Goal: Task Accomplishment & Management: Manage account settings

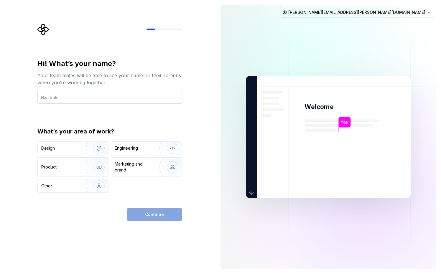
click at [80, 98] on input "text" at bounding box center [109, 97] width 144 height 13
type input "Zehad"
click at [95, 149] on img "button" at bounding box center [95, 147] width 38 height 39
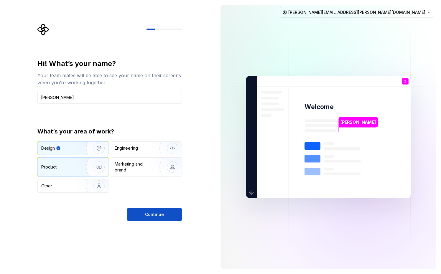
click at [97, 165] on img "button" at bounding box center [95, 166] width 38 height 39
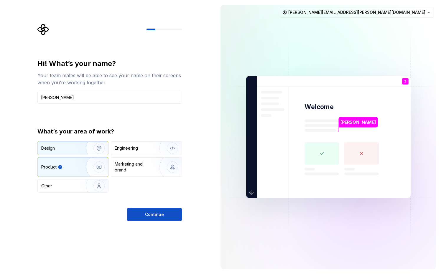
click at [97, 148] on img "button" at bounding box center [95, 147] width 38 height 39
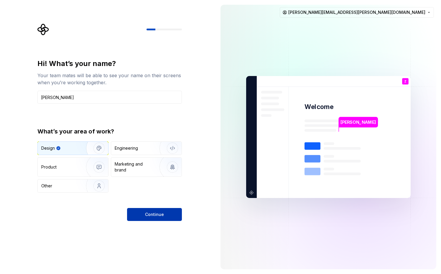
click at [145, 213] on button "Continue" at bounding box center [154, 214] width 55 height 13
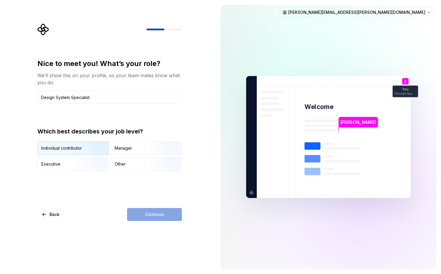
type input "Design System Specialist"
click at [93, 145] on img "button" at bounding box center [94, 155] width 38 height 39
click at [152, 214] on span "Continue" at bounding box center [154, 215] width 19 height 6
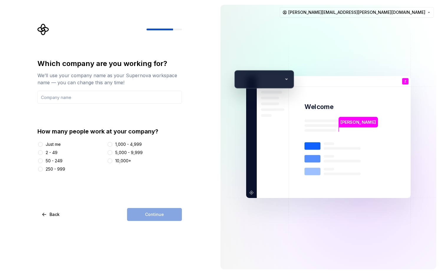
type input "xneelo"
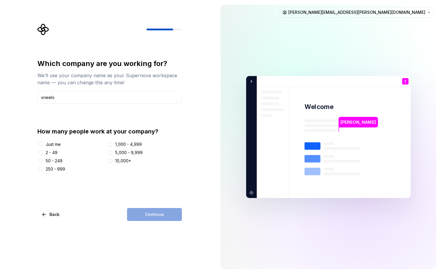
click at [52, 170] on div "250 - 999" at bounding box center [55, 169] width 19 height 6
click at [43, 170] on button "250 - 999" at bounding box center [40, 169] width 5 height 5
click at [143, 218] on button "Continue" at bounding box center [154, 214] width 55 height 13
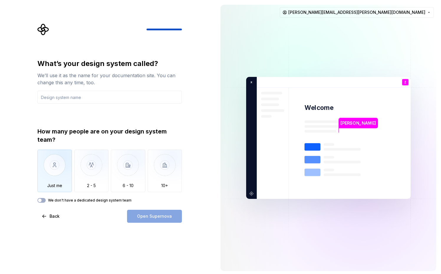
click at [52, 176] on img "button" at bounding box center [54, 169] width 34 height 39
click at [145, 219] on div "Open Supernova" at bounding box center [154, 216] width 55 height 13
click at [94, 97] on input "text" at bounding box center [109, 97] width 144 height 13
click at [60, 184] on img "button" at bounding box center [54, 169] width 34 height 39
click at [43, 201] on button "We don't have a dedicated design system team" at bounding box center [41, 200] width 8 height 5
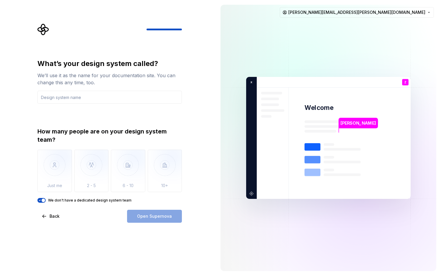
click at [102, 238] on div "What’s your design system called? We’ll use it as the name for your documentati…" at bounding box center [108, 138] width 216 height 276
click at [142, 219] on div "Open Supernova" at bounding box center [154, 216] width 55 height 13
click at [41, 202] on icon "button" at bounding box center [39, 201] width 5 height 4
click at [59, 97] on input "text" at bounding box center [109, 97] width 144 height 13
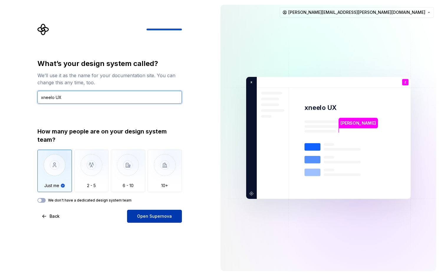
type input "xneelo UX"
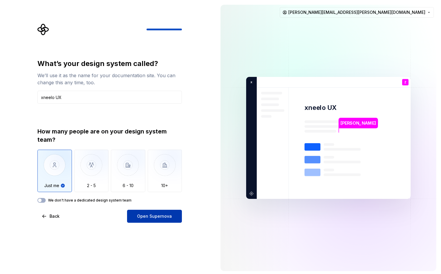
click at [144, 215] on span "Open Supernova" at bounding box center [154, 216] width 35 height 6
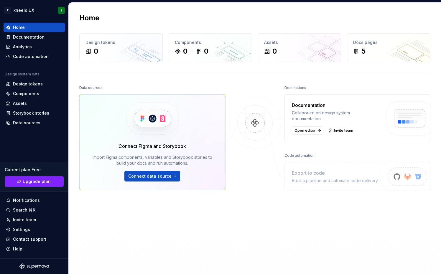
click at [143, 147] on div "Connect Figma and Storybook" at bounding box center [151, 146] width 67 height 7
click at [176, 148] on div "Connect Figma and Storybook" at bounding box center [151, 146] width 67 height 7
click at [32, 93] on div "Components" at bounding box center [26, 94] width 26 height 6
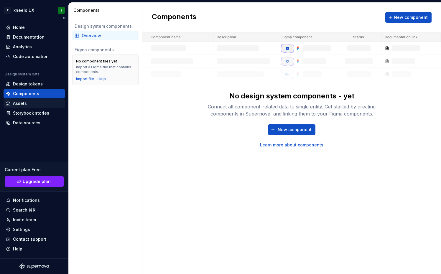
click at [28, 105] on div "Assets" at bounding box center [34, 103] width 57 height 6
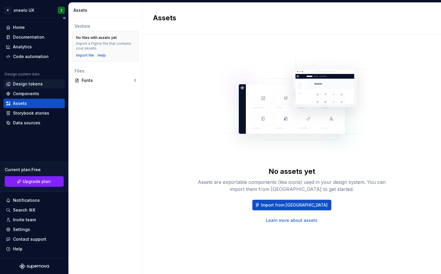
click at [24, 83] on div "Design tokens" at bounding box center [28, 84] width 30 height 6
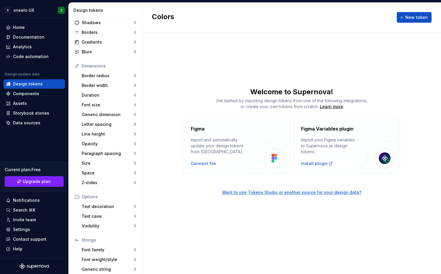
scroll to position [49, 0]
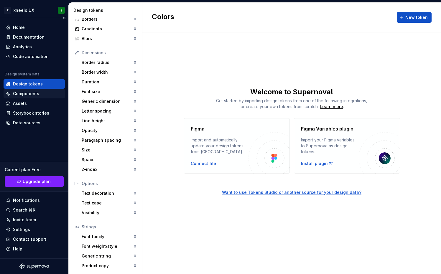
click at [22, 94] on div "Components" at bounding box center [26, 94] width 26 height 6
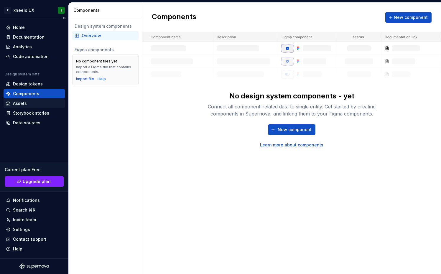
click at [19, 105] on div "Assets" at bounding box center [20, 103] width 14 height 6
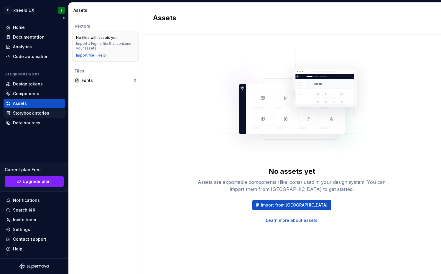
click at [14, 112] on div "Storybook stories" at bounding box center [31, 113] width 36 height 6
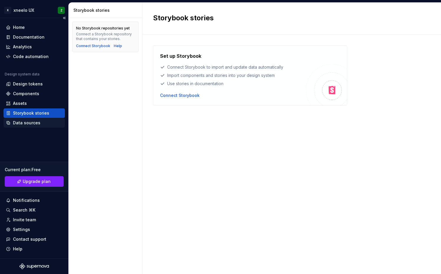
click at [32, 124] on div "Data sources" at bounding box center [26, 123] width 27 height 6
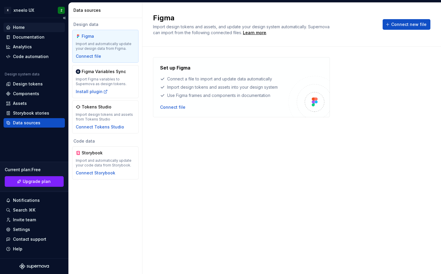
click at [25, 27] on div "Home" at bounding box center [34, 27] width 57 height 6
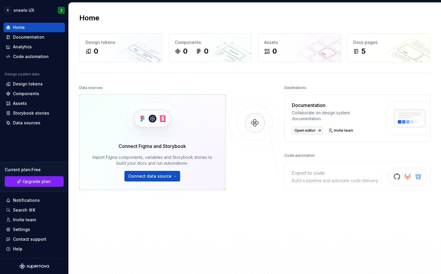
click at [304, 132] on span "Open editor" at bounding box center [304, 130] width 21 height 5
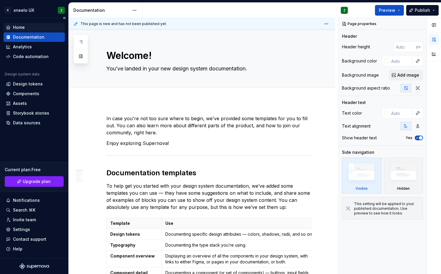
click at [29, 29] on div "Home" at bounding box center [34, 27] width 57 height 6
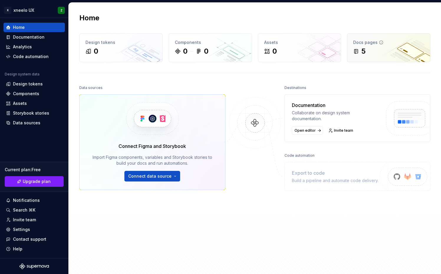
click at [367, 52] on div "5" at bounding box center [388, 51] width 71 height 9
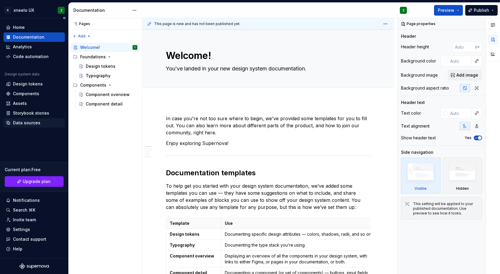
click at [28, 125] on div "Data sources" at bounding box center [26, 123] width 27 height 6
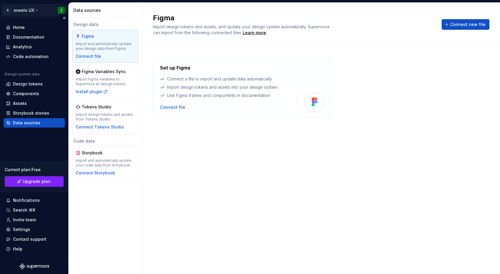
click at [27, 11] on html "X xneelo UX Z Home Documentation Analytics Code automation Design system data D…" at bounding box center [250, 137] width 500 height 274
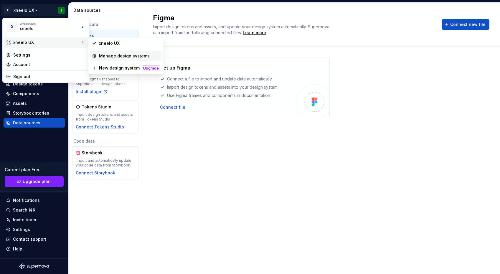
click at [112, 57] on div "Manage design systems" at bounding box center [129, 56] width 61 height 6
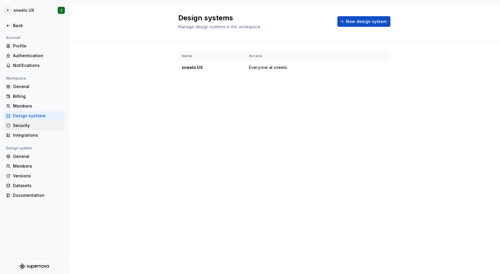
click at [21, 123] on div "Security" at bounding box center [38, 126] width 50 height 6
click at [23, 136] on div "Integrations" at bounding box center [38, 135] width 50 height 6
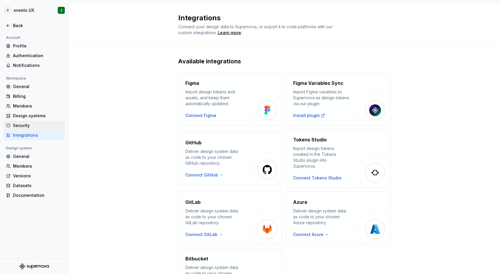
click at [24, 127] on div "Security" at bounding box center [38, 126] width 50 height 6
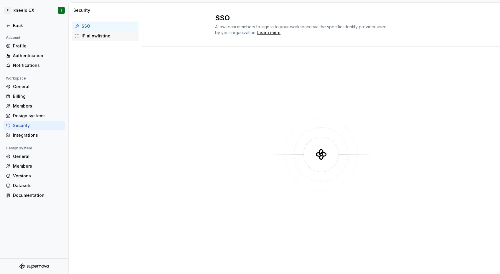
click at [95, 36] on div "IP allowlisting" at bounding box center [109, 36] width 55 height 6
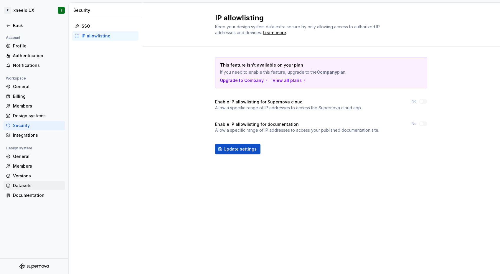
click at [30, 185] on div "Datasets" at bounding box center [38, 186] width 50 height 6
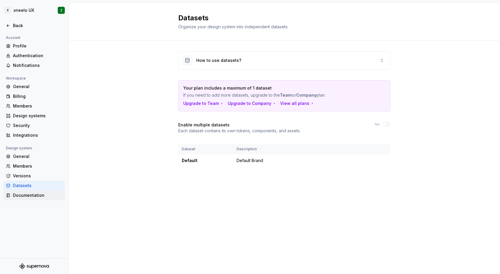
click at [32, 195] on div "Documentation" at bounding box center [38, 195] width 50 height 6
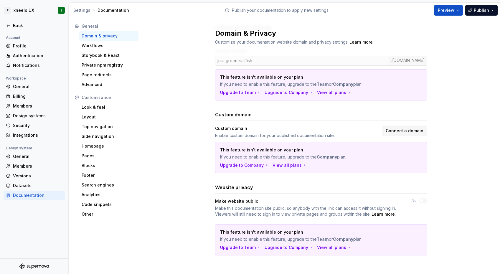
scroll to position [67, 0]
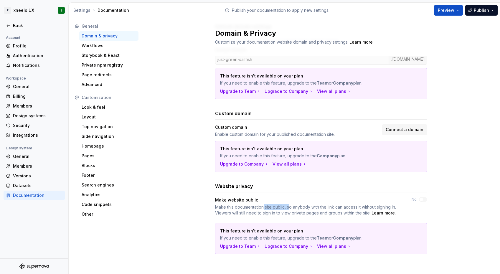
drag, startPoint x: 262, startPoint y: 208, endPoint x: 288, endPoint y: 206, distance: 26.3
click at [288, 206] on span "Make this documentation site public, so anybody with the link can access it wit…" at bounding box center [305, 209] width 181 height 11
click at [110, 47] on div "Workflows" at bounding box center [109, 46] width 55 height 6
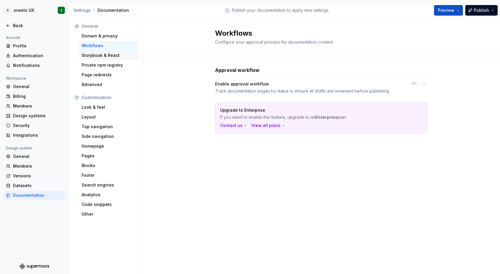
click at [108, 55] on div "Storybook & React" at bounding box center [109, 55] width 55 height 6
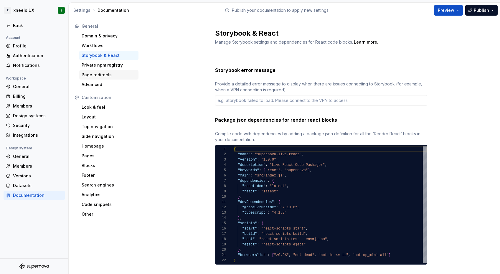
type textarea "*"
click at [104, 77] on div "Page redirects" at bounding box center [109, 75] width 55 height 6
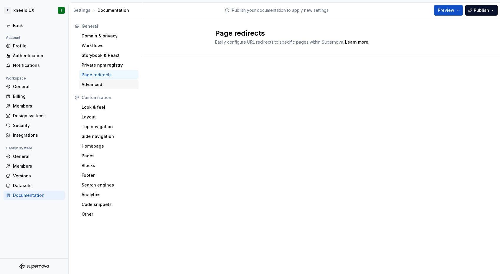
click at [100, 87] on div "Advanced" at bounding box center [109, 85] width 55 height 6
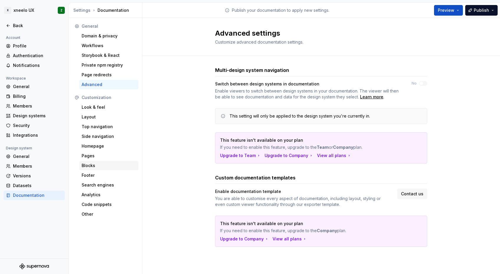
click at [98, 165] on div "Blocks" at bounding box center [109, 166] width 55 height 6
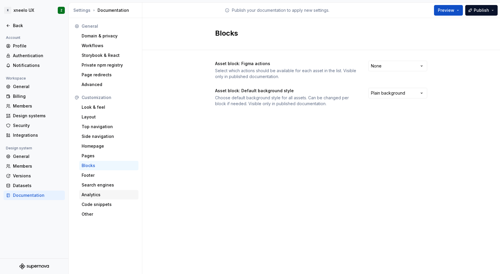
click at [93, 196] on div "Analytics" at bounding box center [109, 195] width 55 height 6
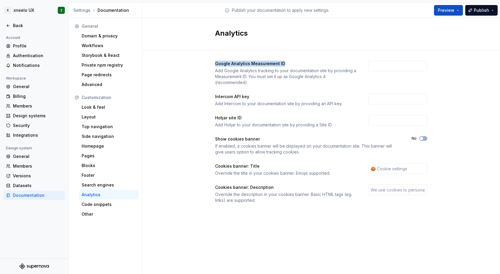
drag, startPoint x: 216, startPoint y: 63, endPoint x: 290, endPoint y: 63, distance: 74.0
click at [290, 63] on div "Google Analytics Measurement ID" at bounding box center [286, 64] width 143 height 6
click at [22, 125] on div "Security" at bounding box center [38, 126] width 50 height 6
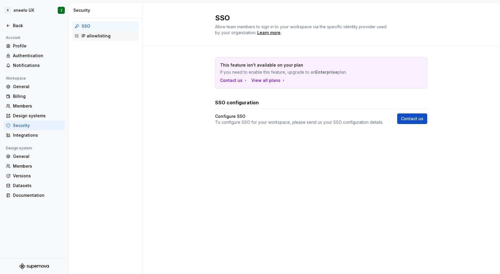
click at [105, 37] on div "IP allowlisting" at bounding box center [109, 36] width 55 height 6
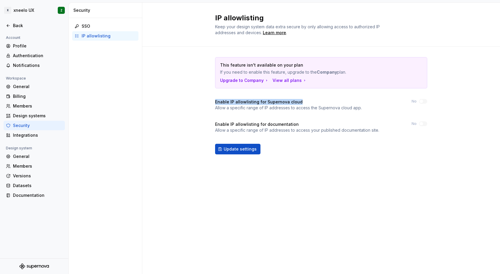
drag, startPoint x: 215, startPoint y: 103, endPoint x: 315, endPoint y: 101, distance: 99.9
click at [315, 101] on div "Enable IP allowlisting for Supernova cloud" at bounding box center [288, 102] width 147 height 6
click at [275, 32] on div "Learn more" at bounding box center [274, 33] width 23 height 6
click at [27, 177] on div "Versions" at bounding box center [38, 176] width 50 height 6
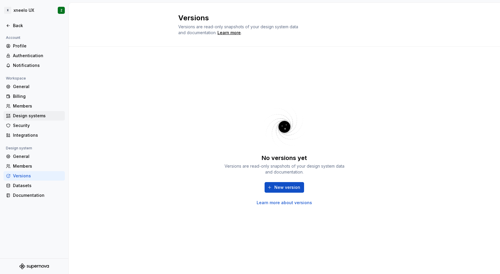
click at [26, 119] on div "Design systems" at bounding box center [38, 116] width 50 height 6
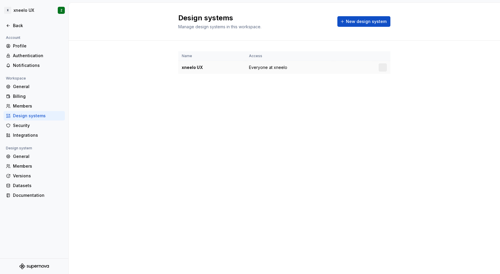
click at [257, 69] on span "Everyone at xneelo" at bounding box center [268, 68] width 38 height 6
click at [192, 68] on div "xneelo UX" at bounding box center [212, 68] width 60 height 6
click at [385, 67] on html "X xneelo UX Z Back Account Profile Authentication Notifications Workspace Gener…" at bounding box center [250, 137] width 500 height 274
click at [393, 80] on div "View members" at bounding box center [418, 79] width 56 height 6
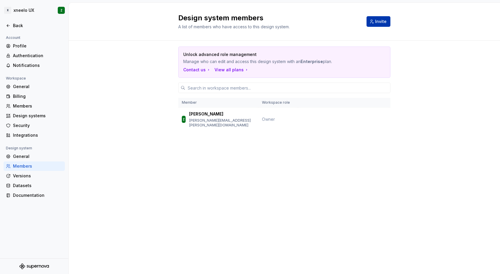
click at [381, 23] on span "Invite" at bounding box center [380, 22] width 11 height 6
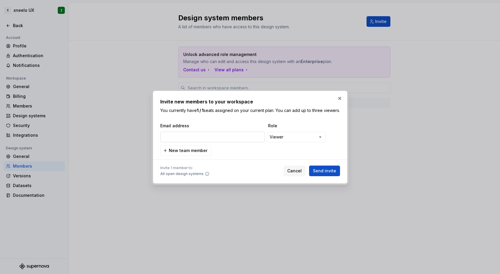
click at [196, 140] on input "email" at bounding box center [212, 137] width 104 height 11
paste input "[EMAIL_ADDRESS][PERSON_NAME][DOMAIN_NAME]"
type input "[EMAIL_ADDRESS][PERSON_NAME][DOMAIN_NAME]"
click at [292, 141] on div "**********" at bounding box center [250, 137] width 500 height 274
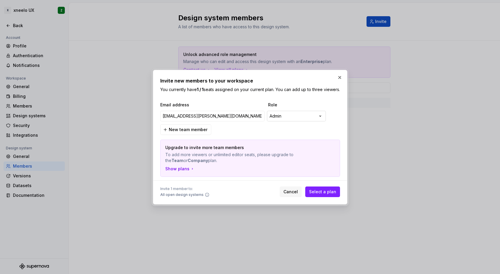
click at [291, 119] on div "**********" at bounding box center [250, 137] width 500 height 274
click at [287, 120] on div "**********" at bounding box center [250, 137] width 500 height 274
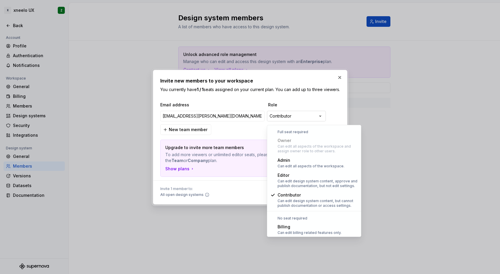
click at [287, 122] on div "**********" at bounding box center [250, 137] width 500 height 274
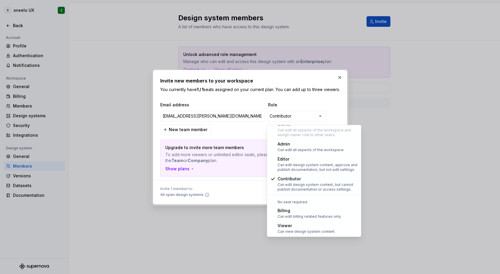
select select "******"
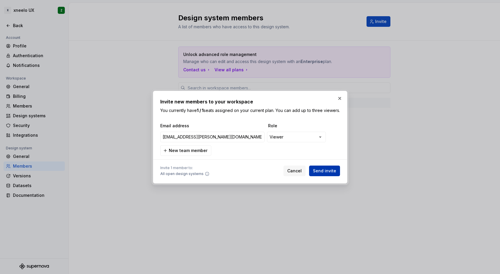
click at [328, 174] on span "Send invite" at bounding box center [324, 171] width 23 height 6
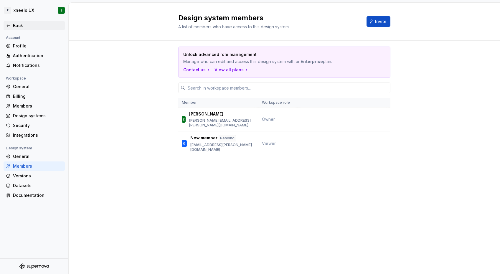
click at [8, 25] on icon at bounding box center [8, 25] width 3 height 2
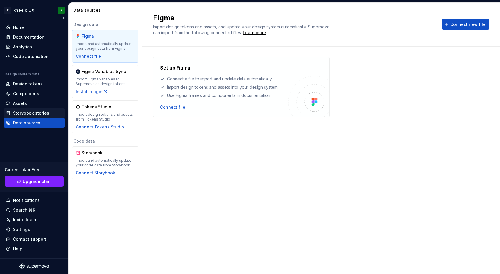
click at [21, 114] on div "Storybook stories" at bounding box center [31, 113] width 36 height 6
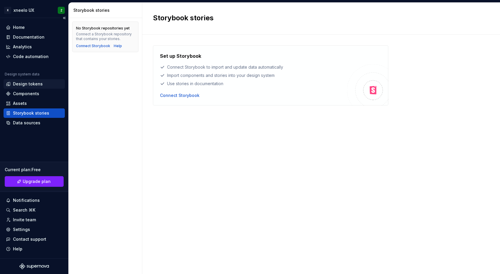
click at [24, 84] on div "Design tokens" at bounding box center [28, 84] width 30 height 6
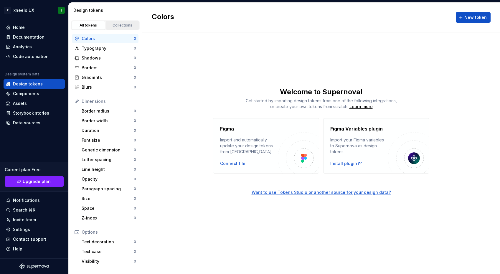
click at [120, 23] on div "Collections" at bounding box center [122, 25] width 29 height 5
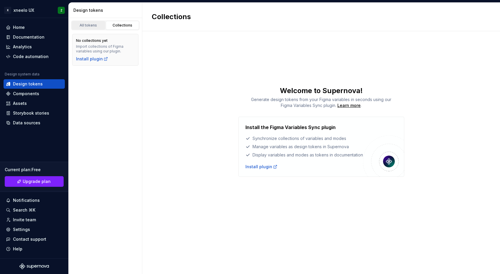
click at [89, 27] on div "All tokens" at bounding box center [88, 25] width 29 height 5
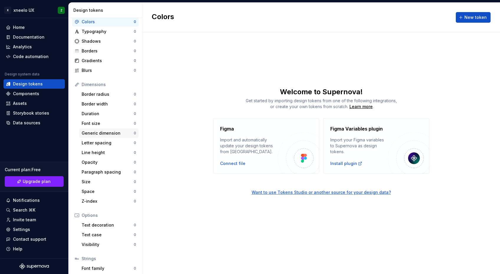
scroll to position [49, 0]
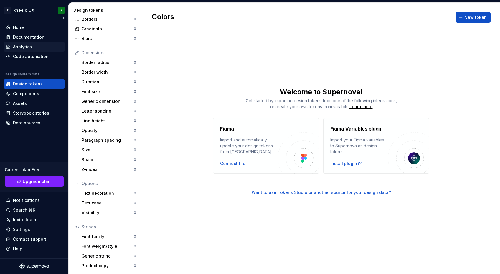
click at [18, 47] on div "Analytics" at bounding box center [22, 47] width 19 height 6
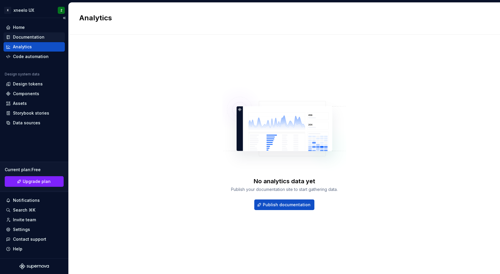
click at [32, 38] on div "Documentation" at bounding box center [29, 37] width 32 height 6
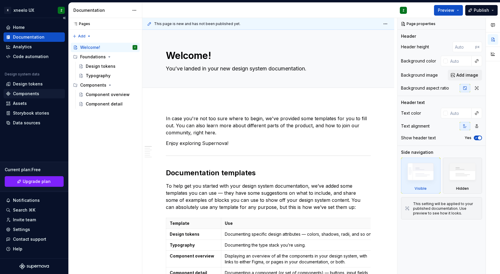
click at [27, 94] on div "Components" at bounding box center [26, 94] width 26 height 6
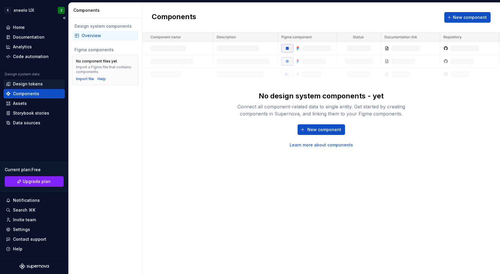
click at [29, 85] on div "Design tokens" at bounding box center [28, 84] width 30 height 6
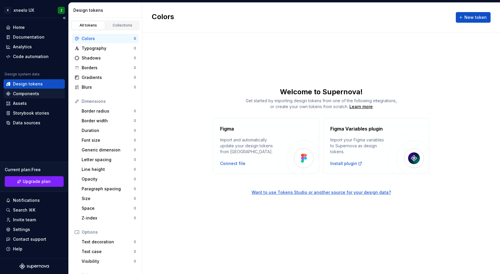
click at [24, 93] on div "Components" at bounding box center [26, 94] width 26 height 6
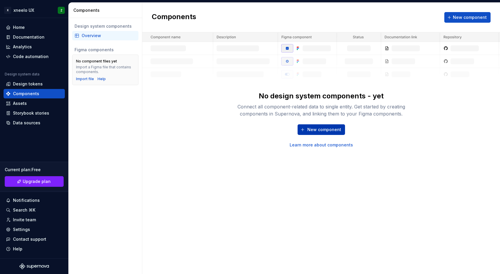
click at [314, 131] on span "New component" at bounding box center [324, 130] width 34 height 6
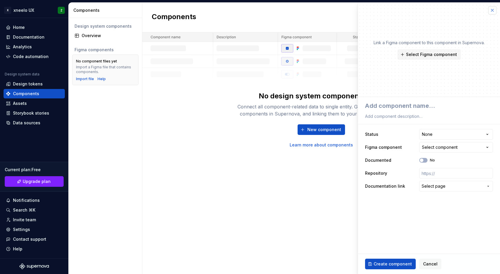
type textarea "*"
click at [441, 13] on button "button" at bounding box center [492, 10] width 8 height 8
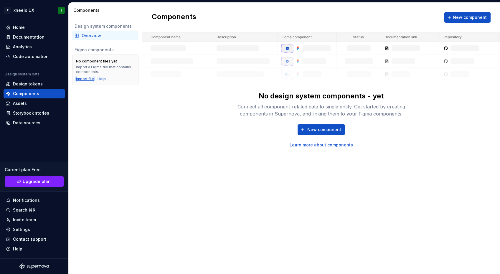
click at [85, 79] on div "Import file" at bounding box center [85, 79] width 18 height 5
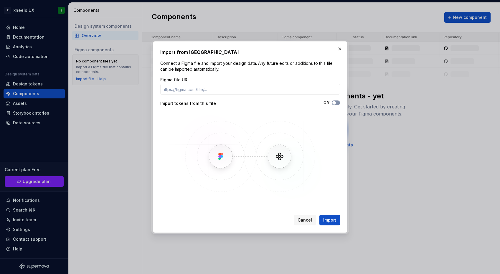
click at [336, 104] on icon "button" at bounding box center [334, 103] width 5 height 4
click at [211, 86] on input "Figma file URL" at bounding box center [250, 89] width 180 height 11
paste input "[URL][DOMAIN_NAME]"
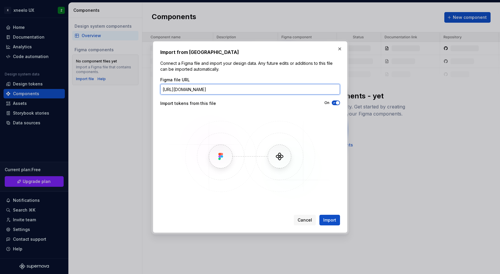
scroll to position [0, 49]
type input "[URL][DOMAIN_NAME]"
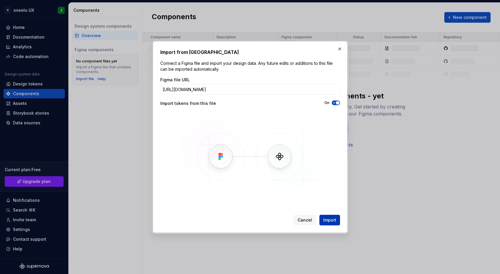
click at [333, 220] on span "Import" at bounding box center [329, 220] width 13 height 6
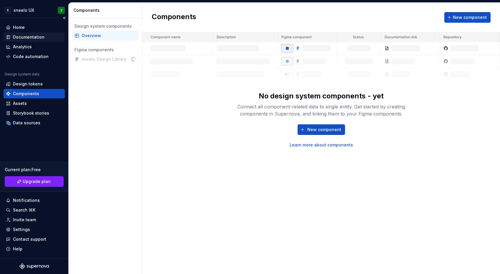
click at [29, 36] on div "Documentation" at bounding box center [29, 37] width 32 height 6
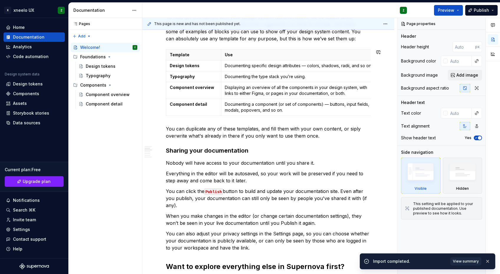
scroll to position [174, 0]
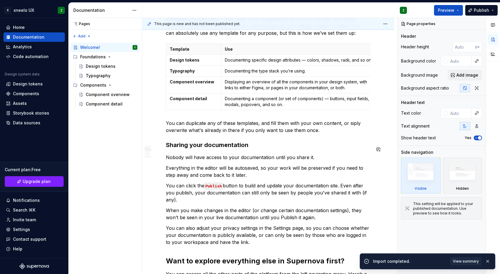
click at [250, 140] on div "In case you're not too sure where to begin, we've provided some templates for y…" at bounding box center [268, 222] width 205 height 563
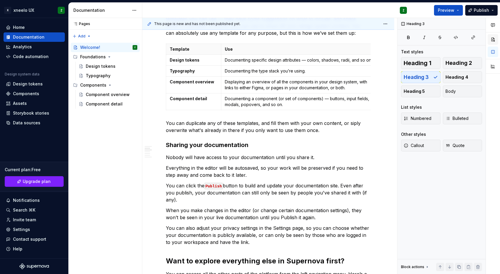
click at [441, 40] on button "button" at bounding box center [493, 39] width 11 height 11
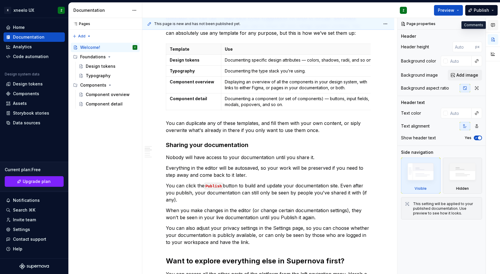
click at [441, 27] on icon "button" at bounding box center [493, 25] width 5 height 5
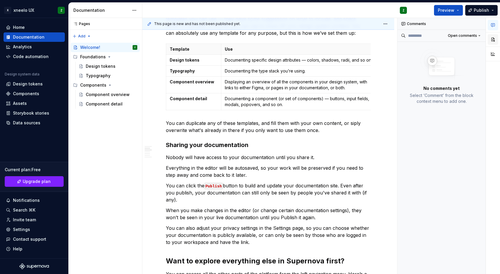
click at [441, 40] on button "button" at bounding box center [493, 39] width 11 height 11
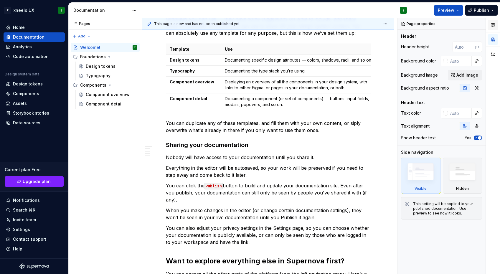
click at [441, 26] on icon "button" at bounding box center [493, 25] width 4 height 3
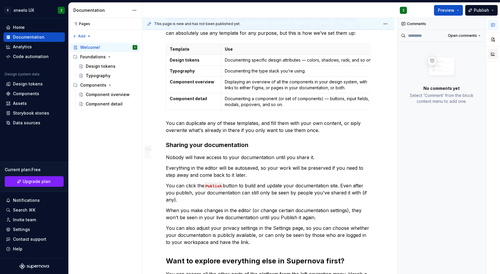
click at [441, 53] on button "button" at bounding box center [493, 54] width 11 height 11
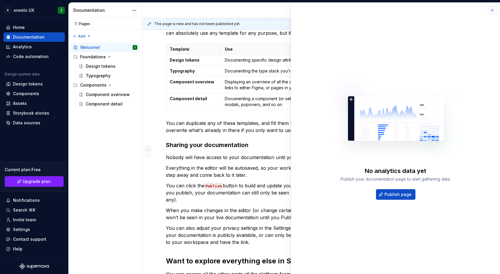
click at [441, 11] on button "button" at bounding box center [492, 10] width 8 height 8
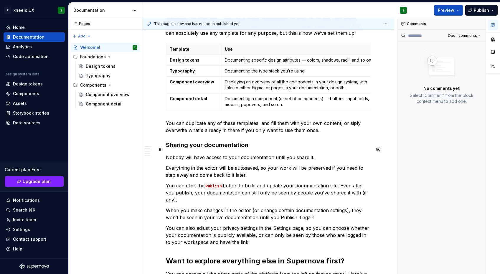
click at [301, 145] on h3 "Sharing your documentation" at bounding box center [268, 145] width 205 height 8
click at [379, 150] on button "button" at bounding box center [378, 149] width 8 height 8
click at [383, 131] on div "In case you're not too sure where to begin, we've provided some templates for y…" at bounding box center [268, 260] width 252 height 667
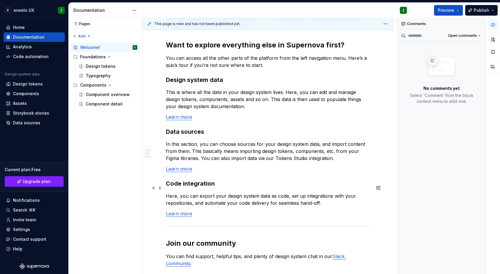
scroll to position [498, 0]
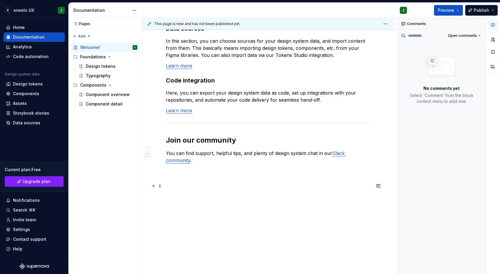
click at [267, 180] on p at bounding box center [268, 181] width 205 height 7
click at [152, 182] on button "button" at bounding box center [153, 186] width 8 height 8
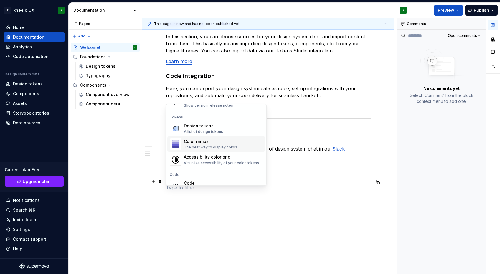
scroll to position [424, 0]
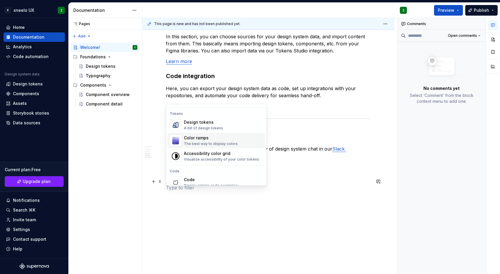
click at [210, 142] on div "The best way to display colors" at bounding box center [211, 143] width 54 height 5
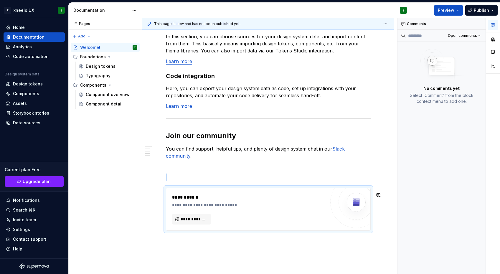
click at [160, 196] on span at bounding box center [160, 195] width 5 height 8
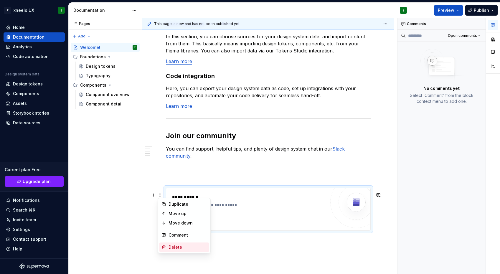
click at [174, 247] on div "Delete" at bounding box center [188, 247] width 38 height 6
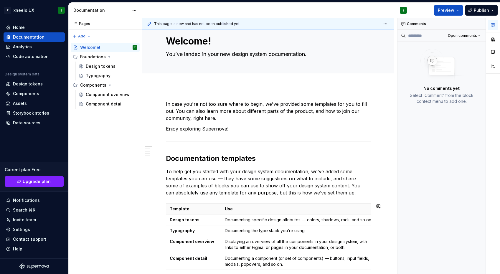
scroll to position [0, 0]
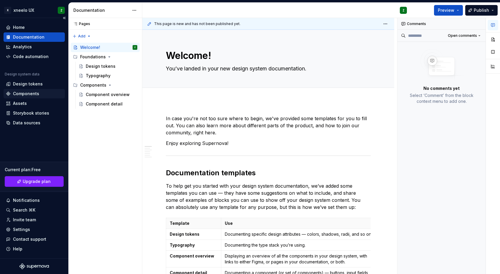
click at [27, 96] on div "Components" at bounding box center [26, 94] width 26 height 6
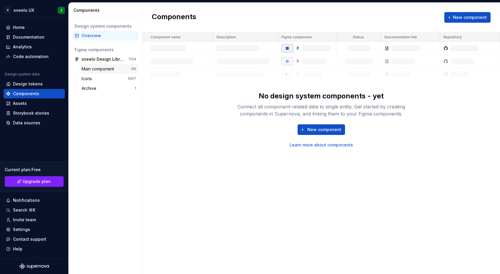
click at [91, 68] on div "Main component" at bounding box center [99, 69] width 35 height 6
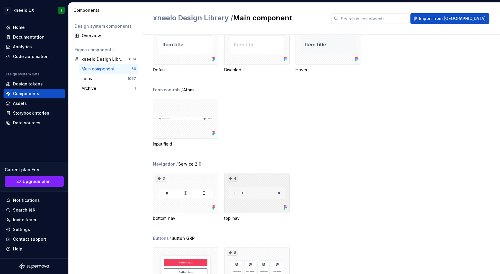
scroll to position [1145, 0]
click at [30, 35] on div "Documentation" at bounding box center [29, 37] width 32 height 6
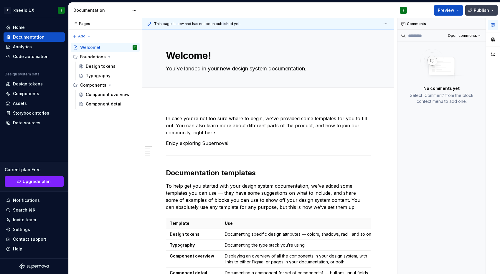
click at [441, 9] on span "Publish" at bounding box center [481, 10] width 15 height 6
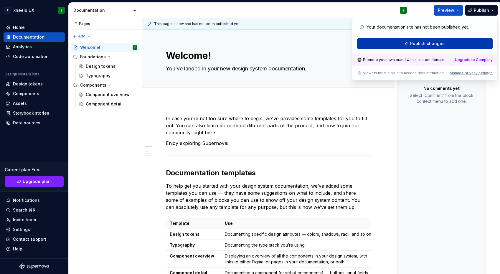
click at [425, 46] on span "Publish changes" at bounding box center [427, 44] width 34 height 6
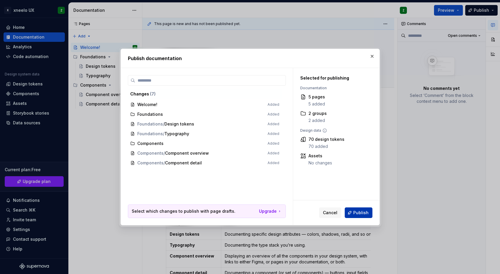
click at [354, 214] on button "Publish" at bounding box center [359, 212] width 28 height 11
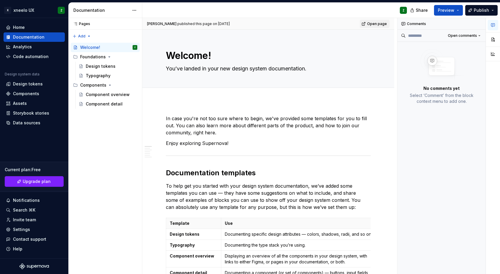
click at [376, 25] on span "Open page" at bounding box center [377, 24] width 20 height 5
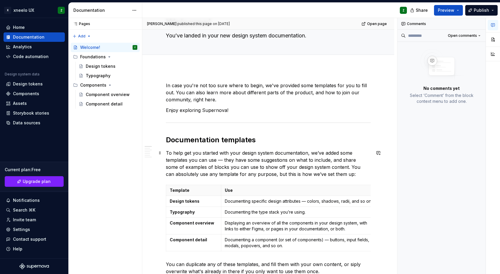
scroll to position [41, 0]
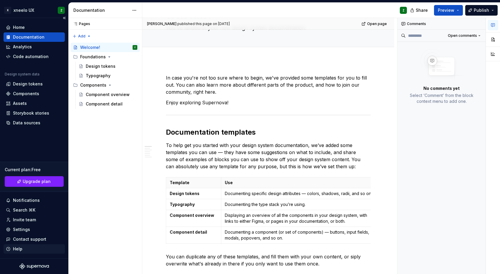
click at [27, 249] on div "Help" at bounding box center [34, 249] width 57 height 6
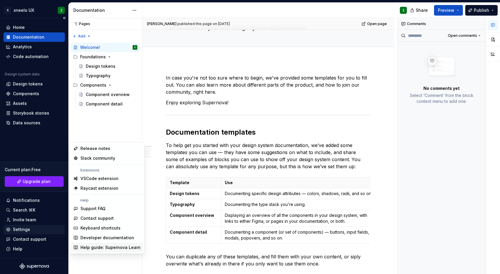
click at [25, 230] on div "Settings" at bounding box center [21, 230] width 17 height 6
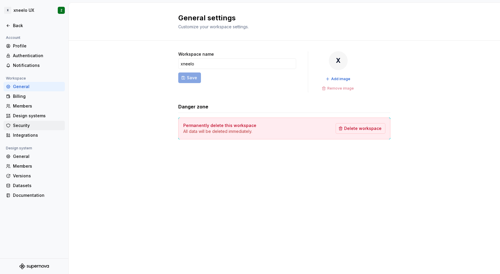
click at [23, 126] on div "Security" at bounding box center [38, 126] width 50 height 6
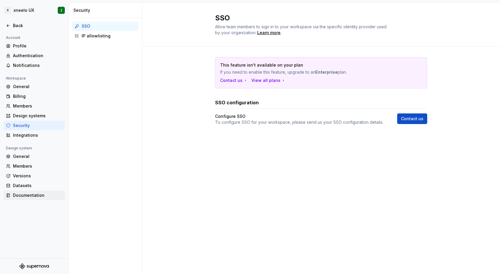
click at [28, 194] on div "Documentation" at bounding box center [38, 195] width 50 height 6
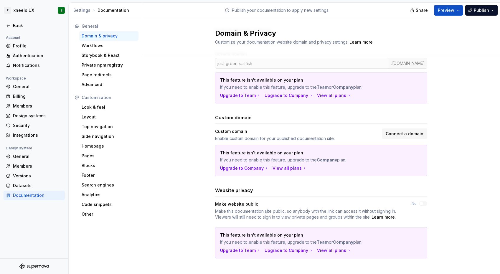
scroll to position [67, 0]
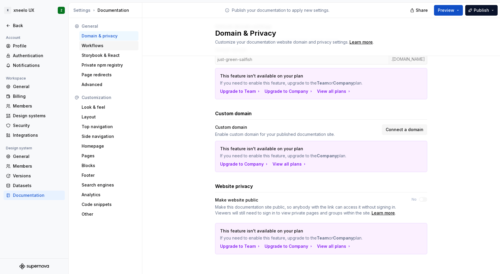
click at [100, 46] on div "Workflows" at bounding box center [109, 46] width 55 height 6
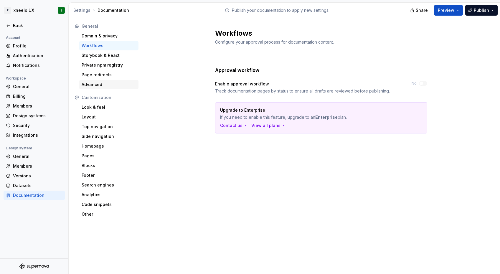
click at [104, 87] on div "Advanced" at bounding box center [109, 85] width 55 height 6
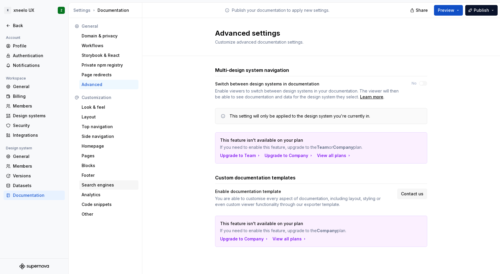
click at [92, 186] on div "Search engines" at bounding box center [109, 185] width 55 height 6
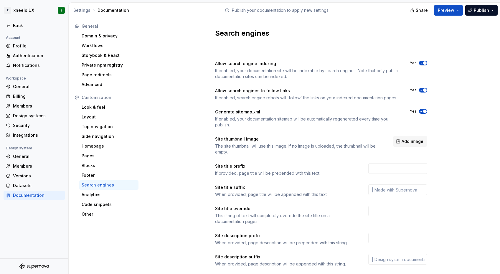
click at [243, 117] on div "If enabled, your documentation sitemap will be automatically regenerated every …" at bounding box center [307, 122] width 184 height 12
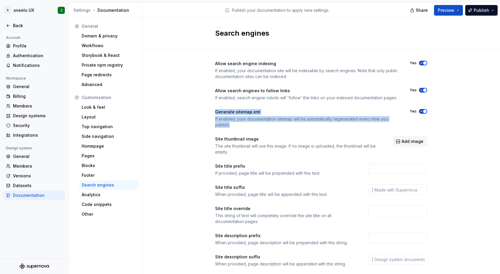
drag, startPoint x: 213, startPoint y: 112, endPoint x: 257, endPoint y: 124, distance: 45.5
click at [257, 124] on div "Generate sitemap.xml If enabled, your documentation sitemap will be automatical…" at bounding box center [307, 118] width 184 height 19
click at [246, 124] on div "If enabled, your documentation sitemap will be automatically regenerated every …" at bounding box center [307, 122] width 184 height 12
drag, startPoint x: 214, startPoint y: 111, endPoint x: 235, endPoint y: 128, distance: 26.6
click at [235, 128] on div "Allow search engine indexing If enabled, your documentation site will be indexa…" at bounding box center [321, 180] width 212 height 239
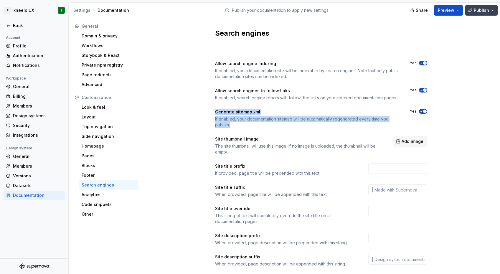
click at [441, 12] on span "Publish" at bounding box center [481, 10] width 15 height 6
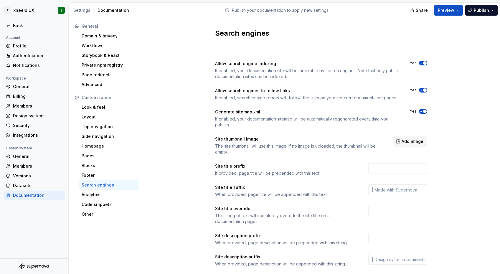
click at [311, 57] on div "Allow search engine indexing If enabled, your documentation site will be indexa…" at bounding box center [321, 186] width 212 height 272
click at [420, 112] on icon "button" at bounding box center [421, 112] width 5 height 4
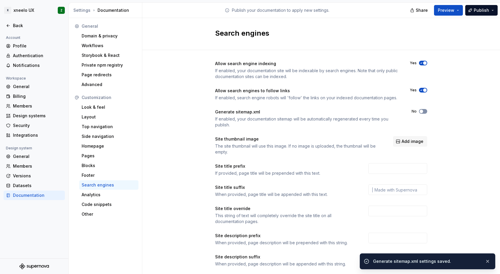
click at [420, 112] on span "button" at bounding box center [422, 112] width 4 height 4
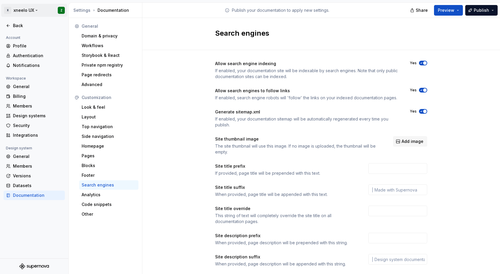
click at [8, 12] on html "X xneelo UX Z Back Account Profile Authentication Notifications Workspace Gener…" at bounding box center [250, 137] width 500 height 274
click at [167, 91] on html "X xneelo UX Z Back Account Profile Authentication Notifications Workspace Gener…" at bounding box center [250, 137] width 500 height 274
click at [85, 9] on div "Settings" at bounding box center [81, 10] width 17 height 6
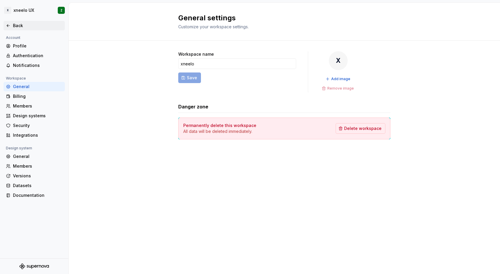
click at [13, 26] on div "Back" at bounding box center [38, 26] width 50 height 6
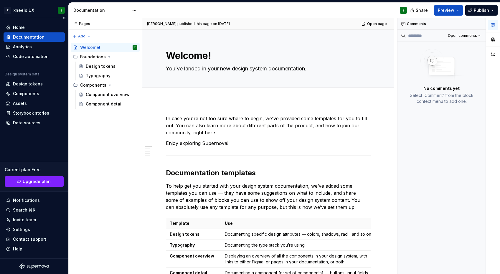
click at [29, 38] on div "Documentation" at bounding box center [29, 37] width 32 height 6
click at [77, 36] on div "Pages Pages Add Accessibility guide for tree Page tree. Navigate the tree with …" at bounding box center [105, 146] width 74 height 256
click at [88, 57] on div "New group" at bounding box center [101, 57] width 38 height 6
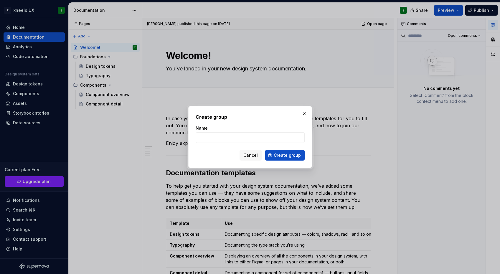
type textarea "*"
type input "Content"
click at [283, 155] on span "Create group" at bounding box center [287, 155] width 27 height 6
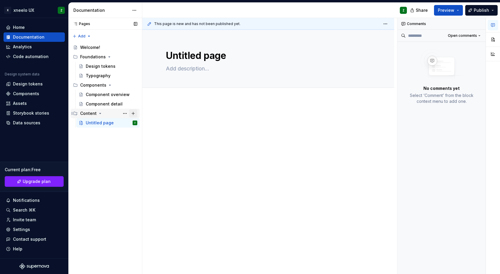
click at [134, 114] on button "Page tree" at bounding box center [133, 113] width 8 height 8
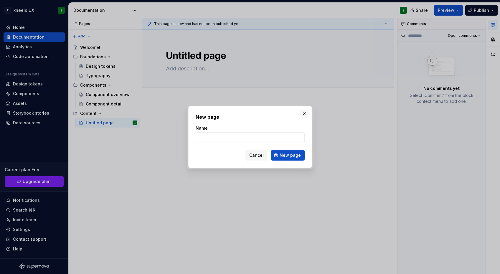
click at [306, 116] on button "button" at bounding box center [304, 114] width 8 height 8
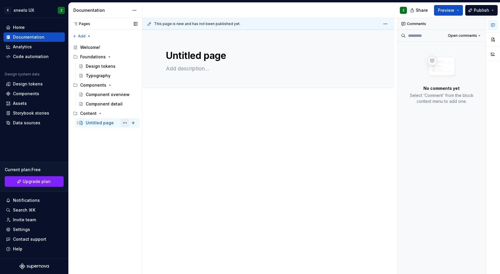
click at [124, 123] on button "Page tree" at bounding box center [125, 123] width 8 height 8
click at [178, 120] on html "X xneelo UX Z Home Documentation Analytics Code automation Design system data D…" at bounding box center [250, 137] width 500 height 274
click at [177, 57] on textarea "Untitled page" at bounding box center [267, 56] width 205 height 14
type textarea "*"
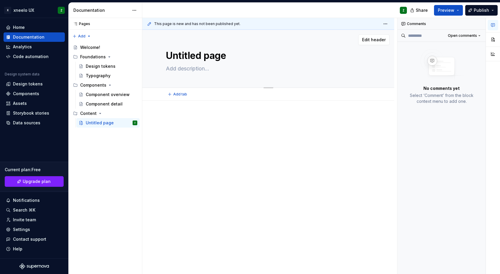
type textarea "T"
type textarea "*"
type textarea "To"
type textarea "*"
type textarea "Ton"
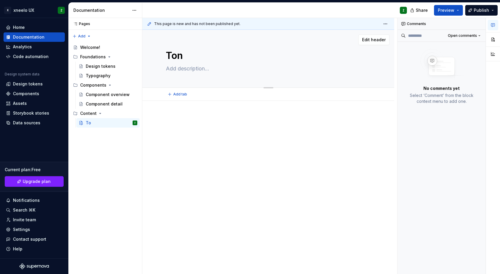
type textarea "*"
type textarea "Tone"
type textarea "*"
type textarea "Tone"
type textarea "*"
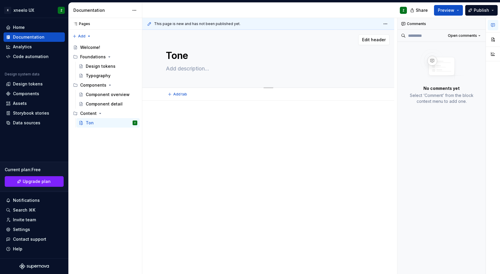
type textarea "Tone a"
type textarea "*"
type textarea "Tone an"
type textarea "*"
type textarea "Tone and"
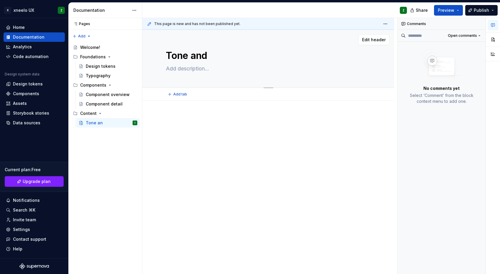
type textarea "*"
type textarea "Tone and"
type textarea "*"
type textarea "Tone and v"
type textarea "*"
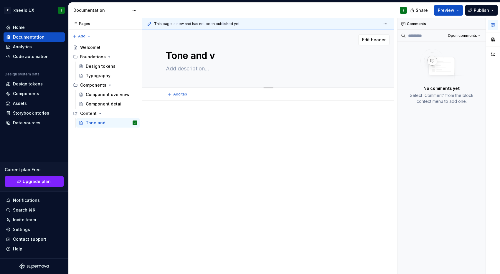
type textarea "Tone and vo"
type textarea "*"
type textarea "Tone and voi"
type textarea "*"
type textarea "Tone and voic"
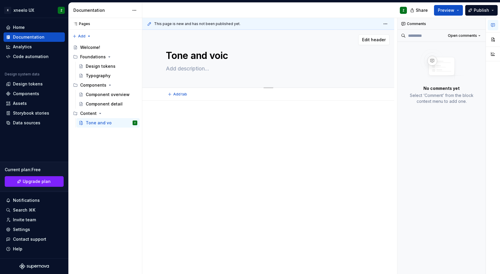
type textarea "*"
type textarea "Tone and voice"
type textarea "*"
type textarea "Tone and voice"
click at [201, 60] on textarea "Tone and voice" at bounding box center [267, 56] width 205 height 14
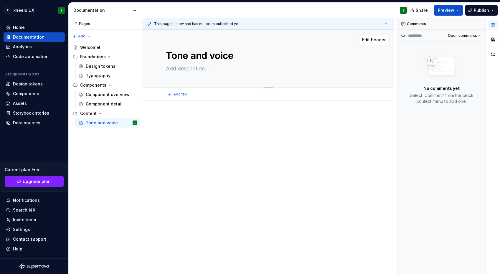
click at [201, 60] on textarea "Tone and voice" at bounding box center [267, 56] width 205 height 14
type textarea "*"
type textarea "V"
type textarea "*"
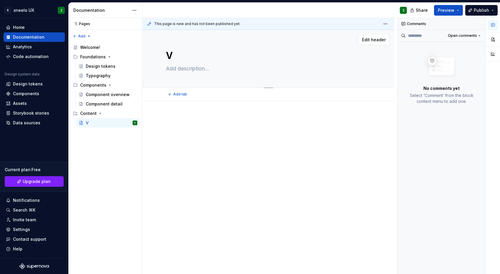
type textarea "Vo"
type textarea "*"
type textarea "Voi"
type textarea "*"
type textarea "Voic"
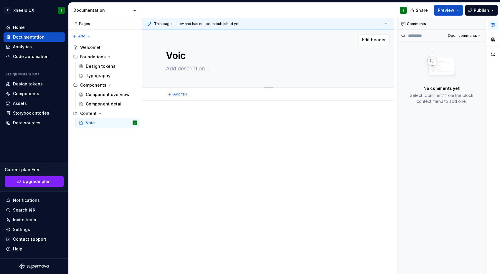
type textarea "*"
type textarea "Voice"
type textarea "*"
type textarea "Voice"
type textarea "*"
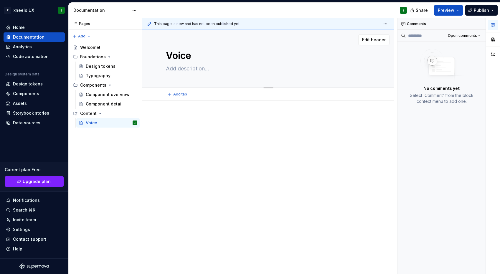
type textarea "Voice a"
type textarea "*"
type textarea "Voice an"
type textarea "*"
type textarea "Voice and"
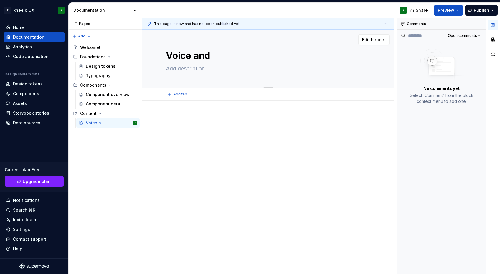
type textarea "*"
type textarea "Voice and"
type textarea "*"
type textarea "Voice and t"
type textarea "*"
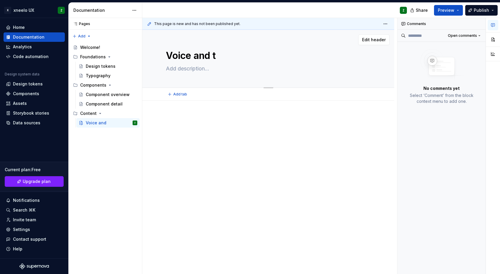
type textarea "Voice and to"
type textarea "*"
type textarea "Voice and ton"
type textarea "*"
type textarea "Voice and tone"
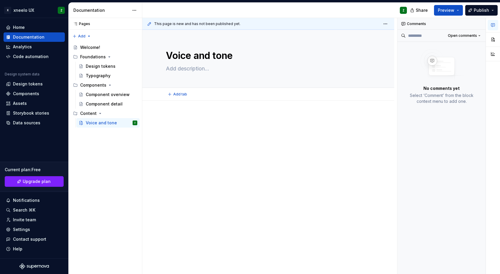
type textarea "*"
type textarea "Voice and tone"
click at [214, 128] on div at bounding box center [268, 126] width 205 height 22
click at [89, 114] on div "Content" at bounding box center [88, 113] width 17 height 6
click at [92, 114] on div "Content" at bounding box center [88, 113] width 17 height 6
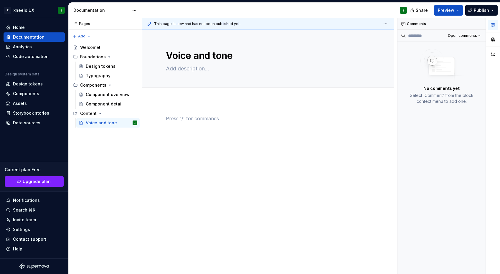
click at [215, 121] on p at bounding box center [268, 118] width 205 height 7
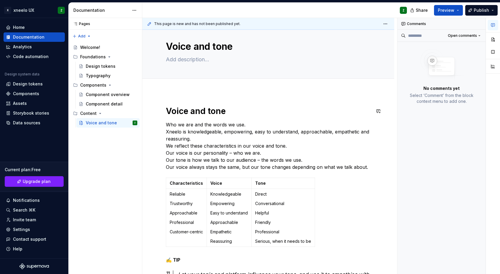
scroll to position [10, 0]
click at [296, 137] on p "Who we are and the words we use. Xneelo is knowledgeable, empowering, easy to u…" at bounding box center [268, 146] width 205 height 50
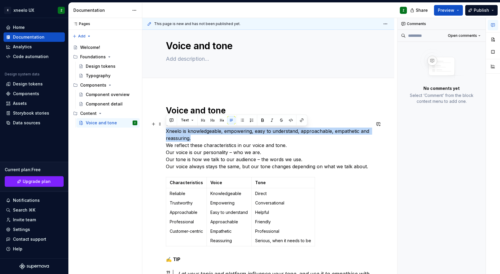
drag, startPoint x: 192, startPoint y: 140, endPoint x: 164, endPoint y: 130, distance: 29.4
click at [164, 130] on div "Voice and tone Who we are and the words we use. Xneelo is knowledgeable, empowe…" at bounding box center [268, 237] width 252 height 293
click at [237, 139] on p "Who we are and the words we use. Xneelo is knowledgeable, empowering, easy to u…" at bounding box center [268, 146] width 205 height 50
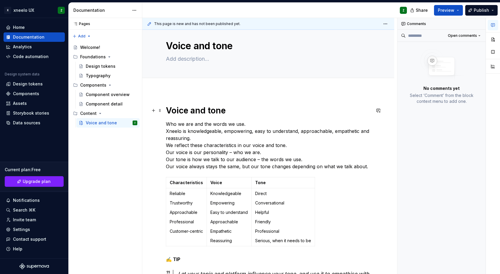
click at [203, 112] on strong "Voice and tone" at bounding box center [196, 110] width 60 height 10
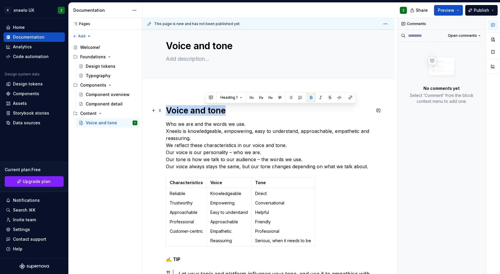
click at [203, 112] on strong "Voice and tone" at bounding box center [196, 110] width 60 height 10
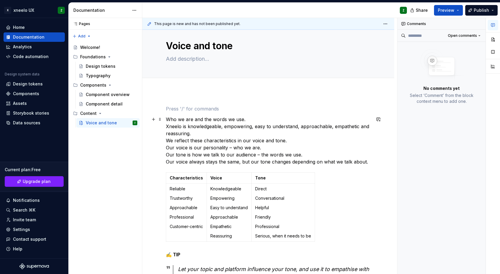
click at [194, 136] on p "Who we are and the words we use. Xneelo is knowledgeable, empowering, easy to u…" at bounding box center [268, 141] width 205 height 50
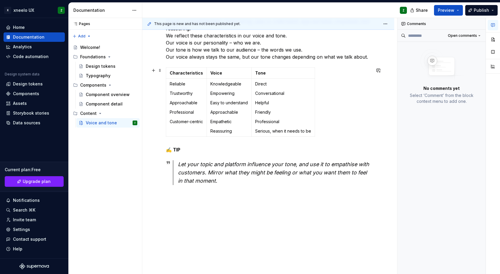
scroll to position [0, 0]
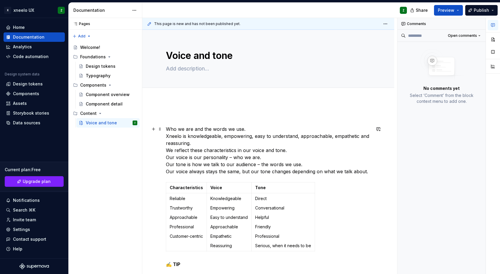
click at [194, 129] on p "Who we are and the words we use. Xneelo is knowledgeable, empowering, easy to u…" at bounding box center [268, 151] width 205 height 50
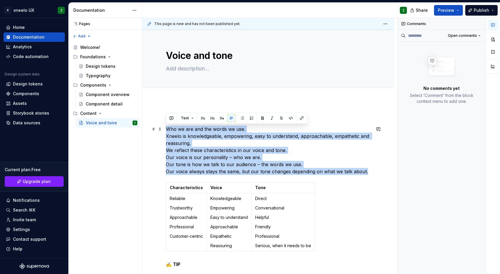
click at [194, 129] on p "Who we are and the words we use. Xneelo is knowledgeable, empowering, easy to u…" at bounding box center [268, 151] width 205 height 50
click at [196, 131] on p "Who we are and the words we use. Xneelo is knowledgeable, empowering, easy to u…" at bounding box center [268, 151] width 205 height 50
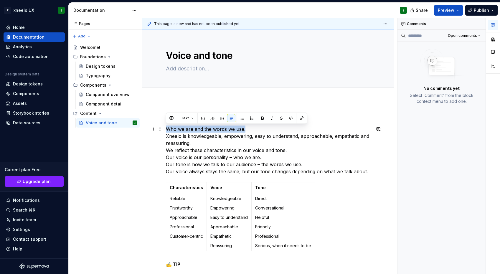
drag, startPoint x: 247, startPoint y: 130, endPoint x: 167, endPoint y: 131, distance: 79.3
click at [167, 131] on p "Who we are and the words we use. Xneelo is knowledgeable, empowering, easy to u…" at bounding box center [268, 151] width 205 height 50
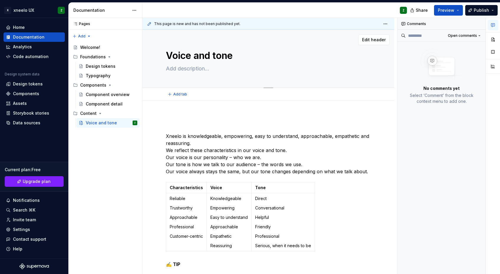
click at [181, 67] on textarea at bounding box center [267, 68] width 205 height 9
paste textarea "Who we are and the words we use."
type textarea "*"
type textarea "Who we are and the words we use."
type textarea "*"
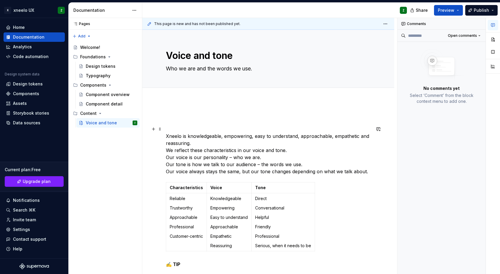
type textarea "Who we are and the words we use."
click at [194, 144] on p "Xneelo is knowledgeable, empowering, easy to understand, approachable, empathet…" at bounding box center [268, 151] width 205 height 50
click at [195, 131] on p "Xneelo is knowledgeable, empowering, easy to understand, approachable, empathet…" at bounding box center [268, 151] width 205 height 50
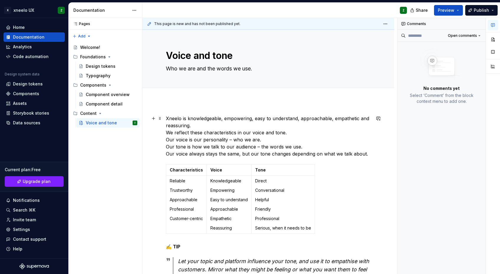
click at [198, 125] on p "Xneelo is knowledgeable, empowering, easy to understand, approachable, empathet…" at bounding box center [268, 136] width 205 height 42
click at [212, 127] on p "Xneelo is knowledgeable, empowering, easy to understand, approachable, empathet…" at bounding box center [268, 136] width 205 height 42
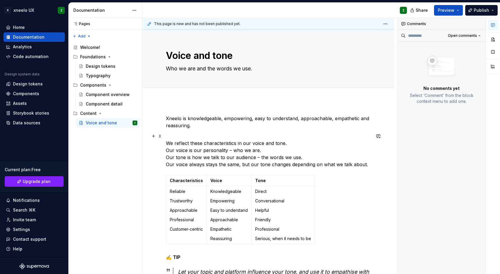
click at [295, 144] on p "We reflect these characteristics in our voice and tone. Our voice is our person…" at bounding box center [268, 150] width 205 height 35
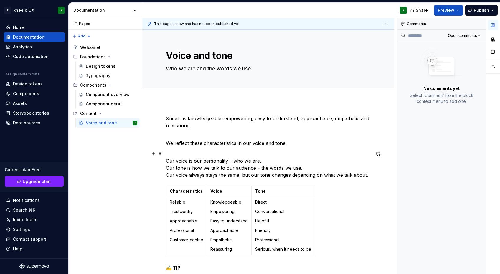
click at [271, 160] on p "Our voice is our personality – who we are. Our tone is how we talk to our audie…" at bounding box center [268, 164] width 205 height 28
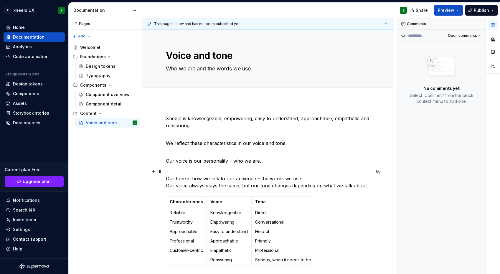
click at [308, 179] on p "Our tone is how we talk to our audience – the words we use. Our voice always st…" at bounding box center [268, 178] width 205 height 21
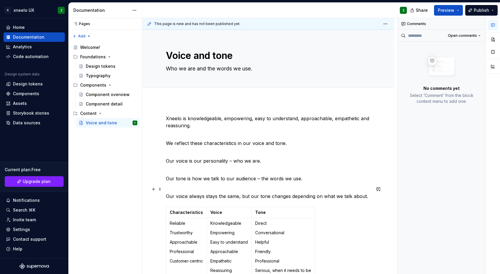
click at [373, 199] on div "Xneelo is knowledgeable, empowering, easy to understand, approachable, empathet…" at bounding box center [268, 257] width 252 height 313
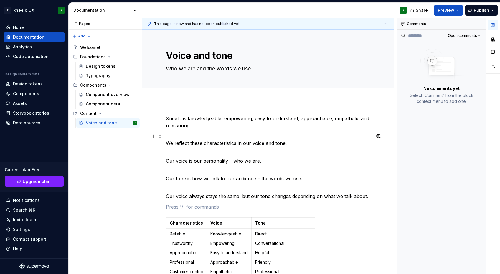
click at [307, 144] on p "We reflect these characteristics in our voice and tone." at bounding box center [268, 140] width 205 height 14
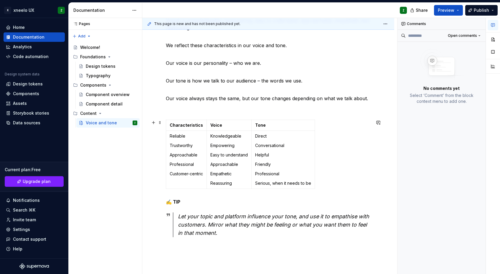
scroll to position [93, 0]
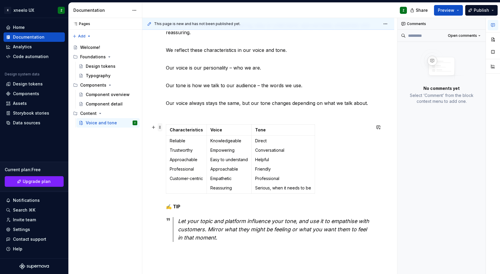
click at [159, 129] on span at bounding box center [160, 127] width 5 height 8
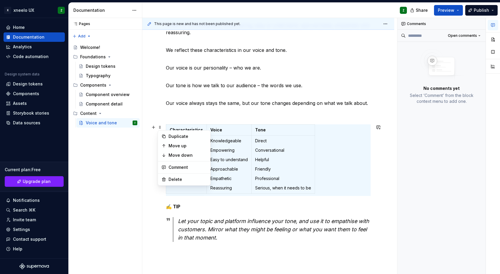
click at [380, 154] on div "Xneelo is knowledgeable, empowering, easy to understand, approachable, empathet…" at bounding box center [268, 170] width 252 height 324
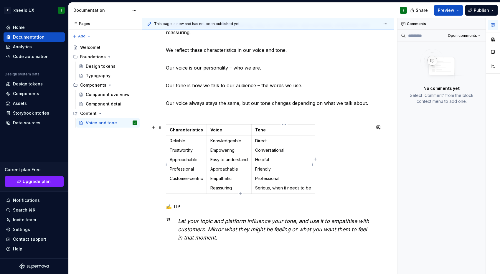
click at [284, 156] on td "Direct Conversational Helpful Friendly Professional Serious, when it needs to be" at bounding box center [283, 165] width 63 height 58
click at [334, 194] on div "Characteristics Voice Tone Reliable Trustworthy Approachable Professional Custo…" at bounding box center [268, 160] width 205 height 72
drag, startPoint x: 331, startPoint y: 192, endPoint x: 265, endPoint y: 187, distance: 66.5
click at [265, 187] on div "Characteristics Voice Tone Reliable Trustworthy Approachable Professional Custo…" at bounding box center [268, 160] width 205 height 72
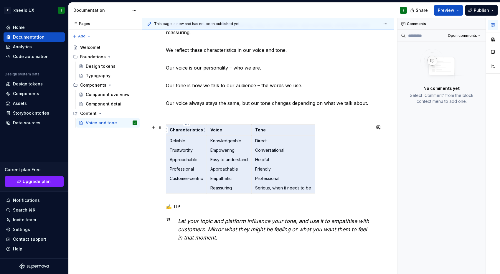
drag, startPoint x: 312, startPoint y: 189, endPoint x: 178, endPoint y: 131, distance: 146.0
click at [178, 131] on tbody "Characteristics Voice Tone Reliable Trustworthy Approachable Professional Custo…" at bounding box center [240, 159] width 149 height 69
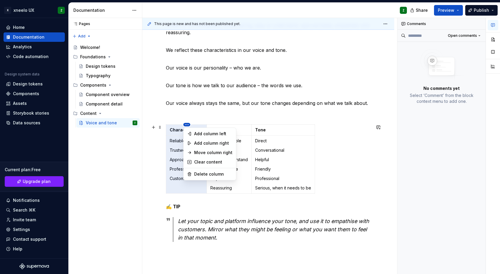
click at [186, 125] on html "X xneelo UX Z Home Documentation Analytics Code automation Design system data D…" at bounding box center [250, 137] width 500 height 274
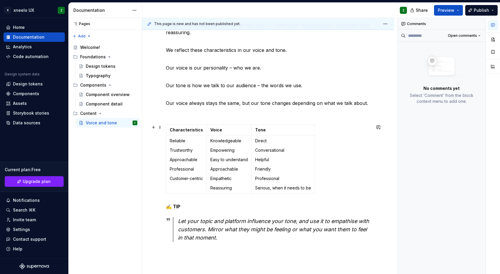
click at [168, 131] on html "X xneelo UX Z Home Documentation Analytics Code automation Design system data D…" at bounding box center [250, 137] width 500 height 274
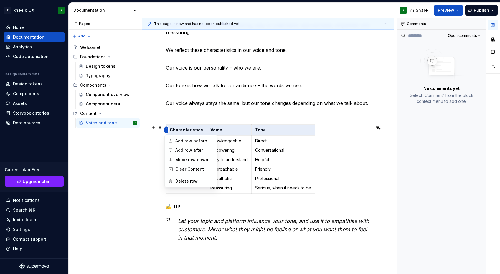
click at [166, 129] on html "X xneelo UX Z Home Documentation Analytics Code automation Design system data D…" at bounding box center [250, 137] width 500 height 274
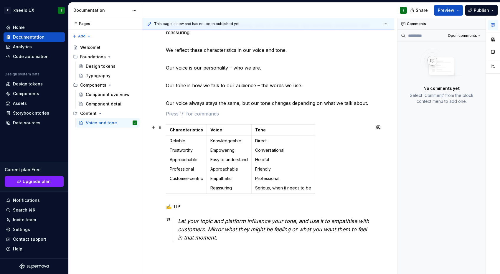
click at [320, 147] on html "X xneelo UX Z Home Documentation Analytics Code automation Design system data D…" at bounding box center [250, 137] width 500 height 274
click at [266, 178] on p "Professional" at bounding box center [283, 179] width 56 height 6
click at [159, 128] on span at bounding box center [160, 127] width 5 height 8
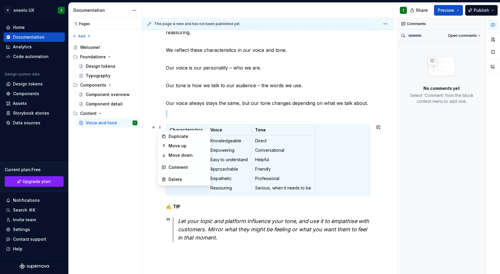
click at [373, 159] on div "Xneelo is knowledgeable, empowering, easy to understand, approachable, empathet…" at bounding box center [268, 170] width 252 height 324
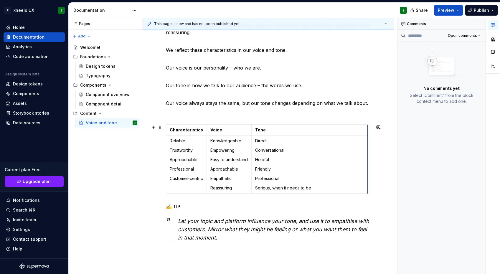
drag, startPoint x: 315, startPoint y: 169, endPoint x: 369, endPoint y: 173, distance: 53.8
click at [255, 167] on td "Direct Conversational Helpful Friendly Professional Serious, when it needs to be" at bounding box center [311, 165] width 116 height 58
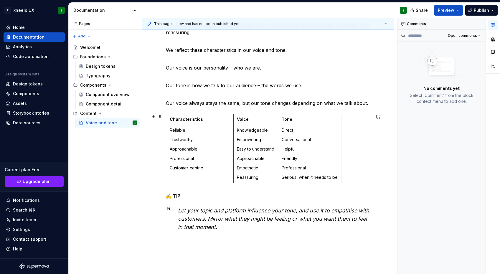
drag, startPoint x: 207, startPoint y: 159, endPoint x: 233, endPoint y: 160, distance: 25.7
click at [233, 160] on td "Knowledgeable Empowering Easy to understand Approachable Empathetic Reassuring" at bounding box center [255, 154] width 45 height 58
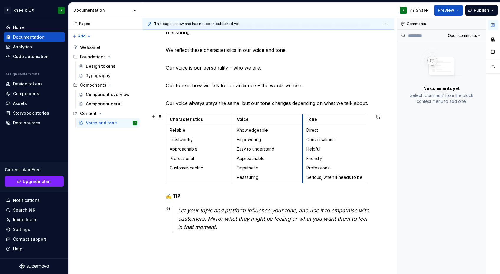
drag, startPoint x: 279, startPoint y: 156, endPoint x: 303, endPoint y: 158, distance: 24.5
click at [303, 158] on td "Direct Conversational Helpful Friendly Professional Serious, when it needs to be" at bounding box center [334, 154] width 63 height 58
click at [372, 185] on div "Xneelo is knowledgeable, empowering, easy to understand, approachable, empathet…" at bounding box center [268, 164] width 252 height 313
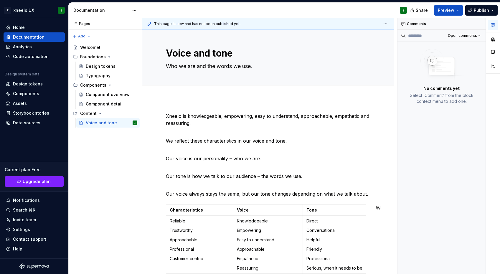
scroll to position [0, 0]
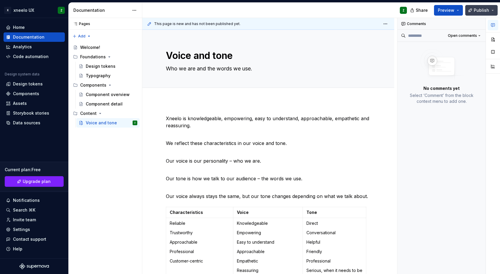
click at [441, 10] on span "Publish" at bounding box center [481, 10] width 15 height 6
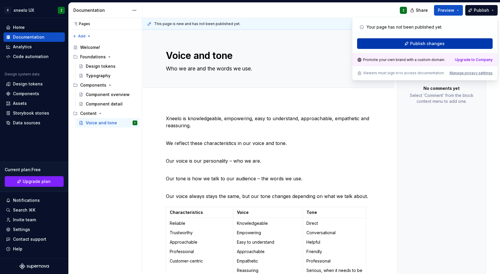
click at [435, 44] on span "Publish changes" at bounding box center [427, 44] width 34 height 6
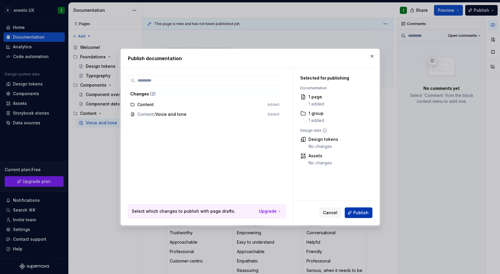
click at [360, 212] on span "Publish" at bounding box center [360, 213] width 15 height 6
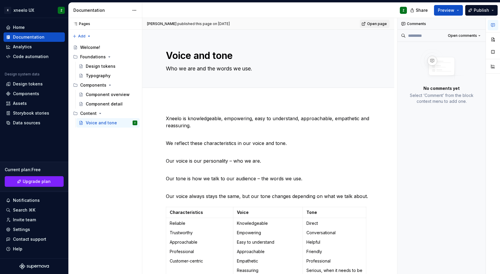
click at [375, 24] on span "Open page" at bounding box center [377, 24] width 20 height 5
click at [188, 139] on p "We reflect these characteristics in our voice and tone." at bounding box center [268, 140] width 205 height 14
click at [189, 141] on p "We reflect these characteristics in our voice and tone." at bounding box center [268, 140] width 205 height 14
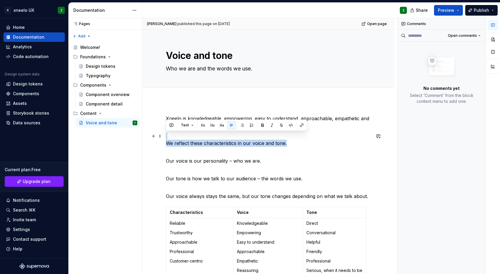
click at [189, 141] on p "We reflect these characteristics in our voice and tone." at bounding box center [268, 140] width 205 height 14
click at [190, 125] on button "Text" at bounding box center [187, 125] width 18 height 8
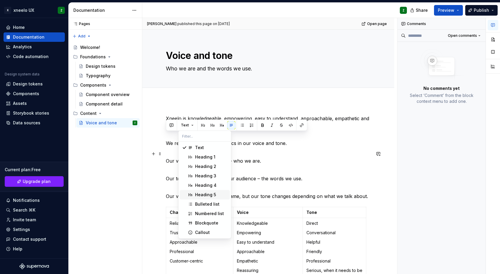
click at [309, 162] on p "Our voice is our personality – who we are." at bounding box center [268, 157] width 205 height 14
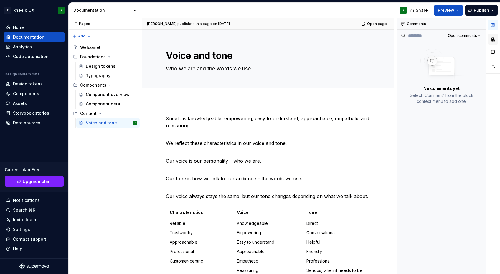
click at [441, 40] on button "button" at bounding box center [493, 39] width 11 height 11
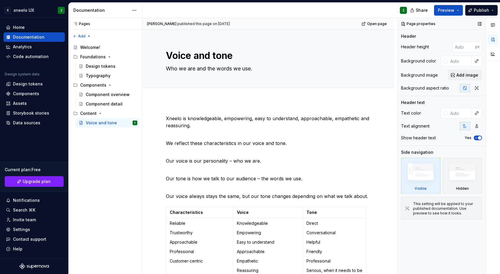
click at [441, 174] on div "Page properties Header Header height px Background color Background image Add i…" at bounding box center [442, 146] width 88 height 256
click at [21, 230] on div "Settings" at bounding box center [21, 230] width 17 height 6
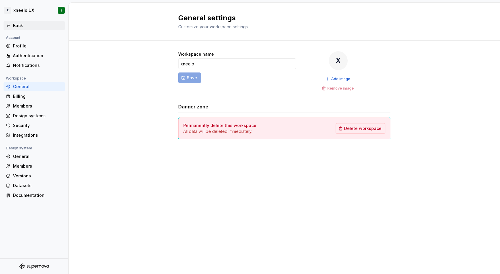
click at [22, 24] on div "Back" at bounding box center [38, 26] width 50 height 6
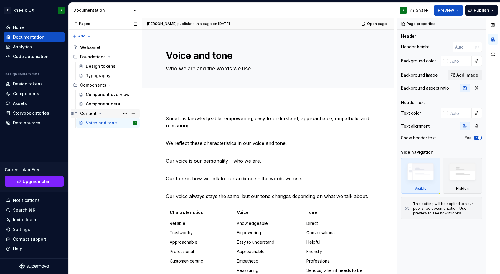
click at [94, 115] on div "Content" at bounding box center [88, 113] width 17 height 6
click at [123, 113] on button "Page tree" at bounding box center [125, 113] width 8 height 8
click at [89, 115] on div "Pages Pages Add Accessibility guide for tree Page tree. Navigate the tree with …" at bounding box center [105, 146] width 74 height 256
click at [94, 113] on div "Content" at bounding box center [88, 113] width 17 height 6
click at [97, 121] on div "Voice and tone" at bounding box center [101, 123] width 31 height 6
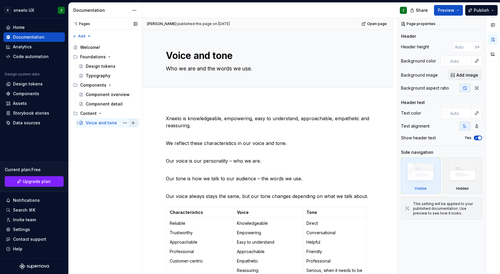
click at [132, 123] on button "Page tree" at bounding box center [133, 123] width 8 height 8
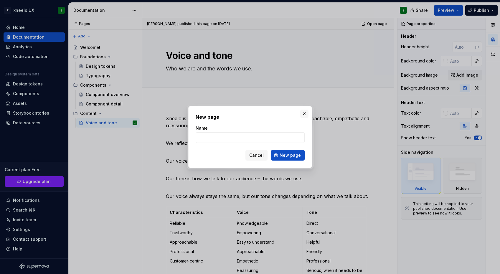
click at [302, 115] on button "button" at bounding box center [304, 114] width 8 height 8
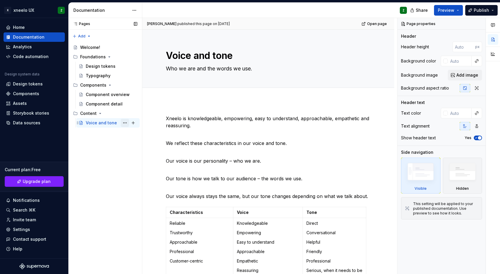
click at [126, 122] on button "Page tree" at bounding box center [125, 123] width 8 height 8
type textarea "*"
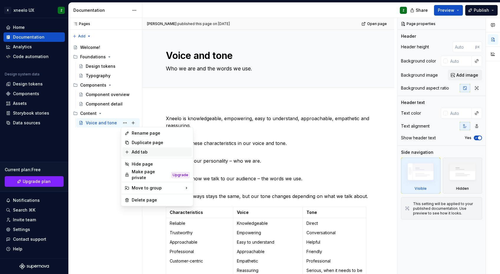
click at [141, 154] on div "Add tab" at bounding box center [161, 152] width 58 height 6
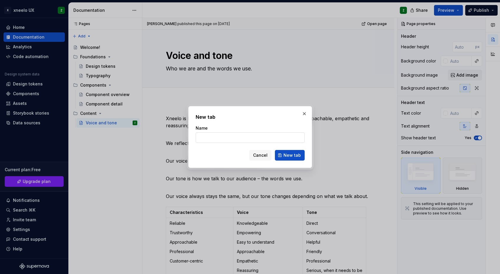
click at [230, 139] on input "Name" at bounding box center [250, 137] width 109 height 11
type input "tab 1"
click at [290, 158] on span "New tab" at bounding box center [291, 155] width 17 height 6
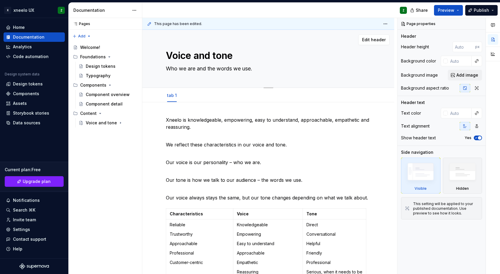
type textarea "*"
click at [188, 97] on button "Add tab" at bounding box center [195, 95] width 24 height 8
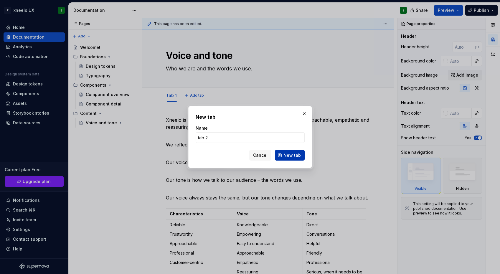
type input "tab 2"
click at [293, 157] on span "New tab" at bounding box center [291, 155] width 17 height 6
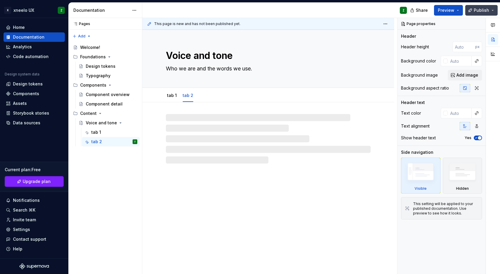
click at [441, 11] on span "Publish" at bounding box center [481, 10] width 15 height 6
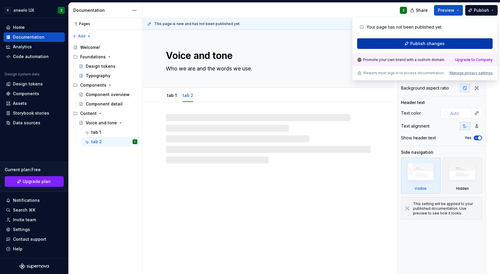
click at [413, 46] on span "Publish changes" at bounding box center [427, 44] width 34 height 6
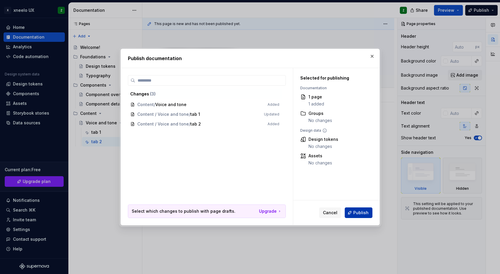
click at [355, 213] on span "Publish" at bounding box center [360, 213] width 15 height 6
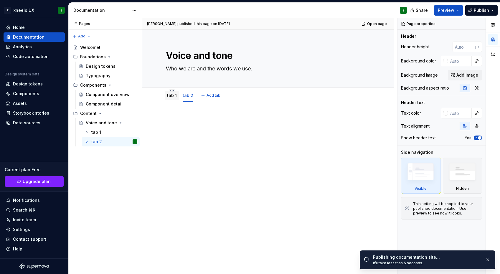
click at [171, 98] on div "tab 1" at bounding box center [172, 96] width 10 height 6
click at [188, 98] on link "tab 2" at bounding box center [188, 95] width 11 height 5
click at [188, 90] on html "X xneelo UX Z Home Documentation Analytics Code automation Design system data D…" at bounding box center [250, 137] width 500 height 274
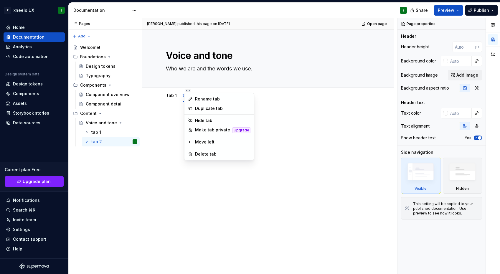
click at [164, 132] on html "X xneelo UX Z Home Documentation Analytics Code automation Design system data D…" at bounding box center [250, 137] width 500 height 274
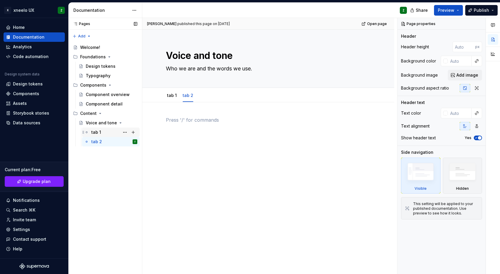
click at [97, 131] on div "tab 1" at bounding box center [96, 132] width 10 height 6
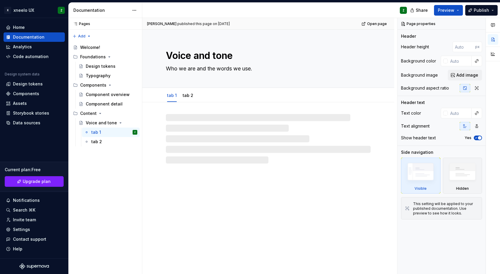
click at [185, 128] on div at bounding box center [268, 139] width 205 height 50
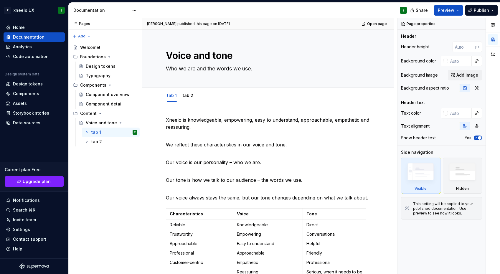
type textarea "*"
click at [166, 120] on p "Xneelo is knowledgeable, empowering, easy to understand, approachable, empathet…" at bounding box center [268, 123] width 205 height 14
click at [152, 120] on button "button" at bounding box center [153, 120] width 8 height 8
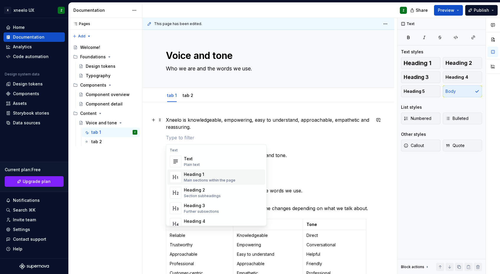
click at [193, 173] on div "Heading 1" at bounding box center [210, 174] width 52 height 6
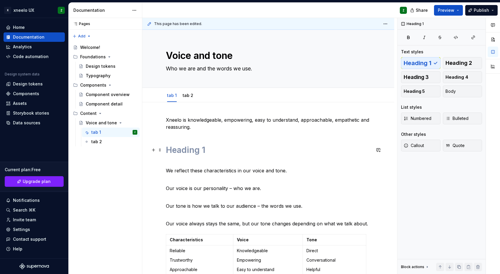
click at [218, 149] on h1 at bounding box center [268, 150] width 205 height 11
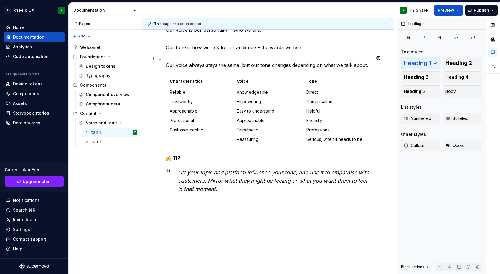
scroll to position [160, 0]
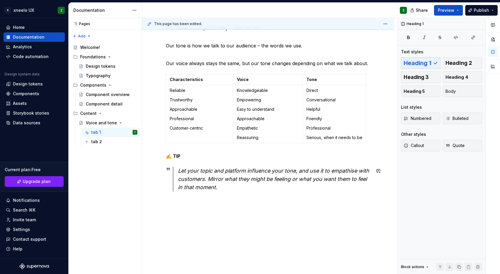
click at [173, 214] on div "Xneelo is knowledgeable, empowering, easy to understand, approachable, empathet…" at bounding box center [268, 111] width 252 height 339
click at [155, 204] on button "button" at bounding box center [153, 202] width 8 height 8
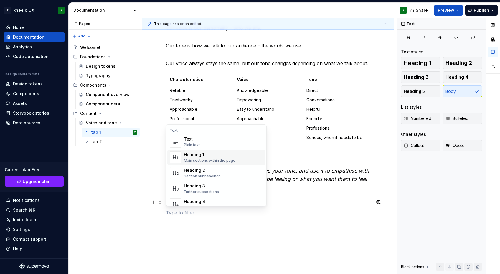
click at [195, 162] on div "Main sections within the page" at bounding box center [210, 160] width 52 height 5
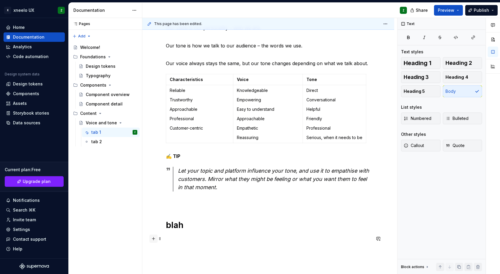
click at [155, 238] on button "button" at bounding box center [153, 239] width 8 height 8
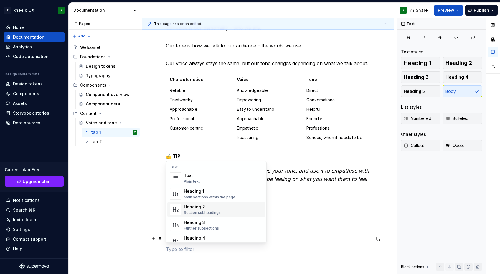
click at [192, 211] on div "Section subheadings" at bounding box center [202, 212] width 37 height 5
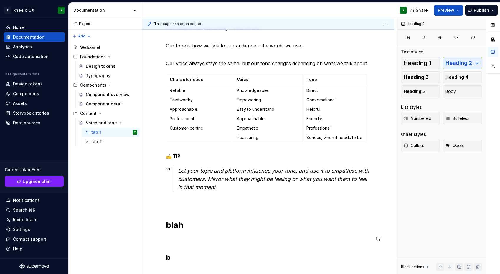
scroll to position [177, 0]
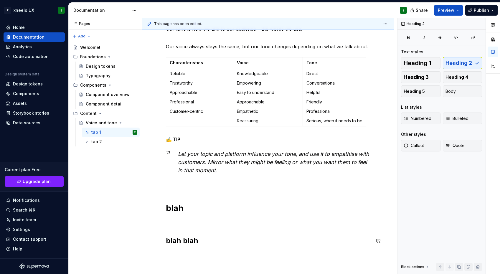
click at [302, 227] on div "Xneelo is knowledgeable, empowering, easy to understand, approachable, empathet…" at bounding box center [268, 92] width 205 height 306
click at [441, 10] on span "Publish" at bounding box center [481, 10] width 15 height 6
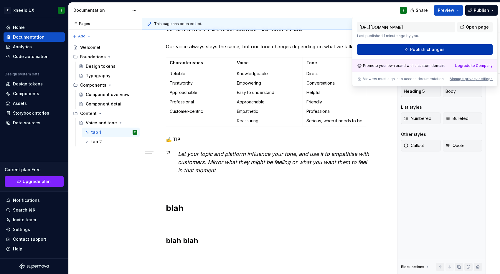
click at [441, 50] on button "Publish changes" at bounding box center [425, 49] width 136 height 11
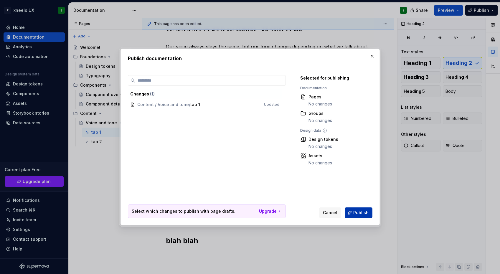
click at [353, 209] on button "Publish" at bounding box center [359, 212] width 28 height 11
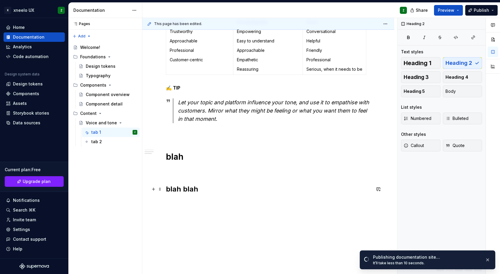
scroll to position [233, 0]
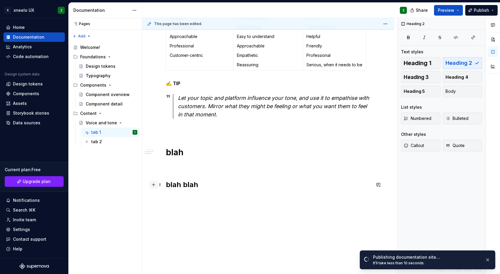
click at [153, 185] on button "button" at bounding box center [153, 185] width 8 height 8
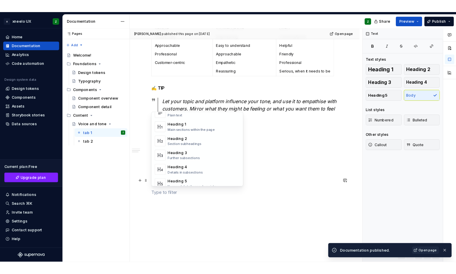
scroll to position [5, 0]
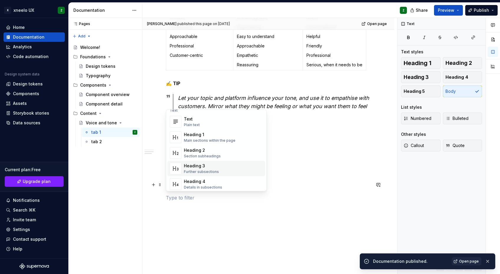
click at [266, 232] on div "Xneelo is knowledgeable, empowering, easy to understand, approachable, empathet…" at bounding box center [268, 79] width 252 height 421
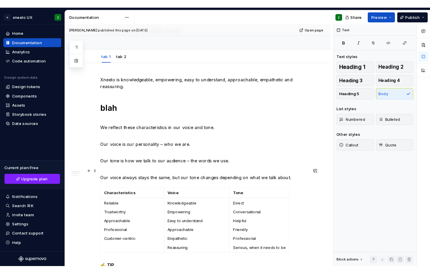
scroll to position [0, 0]
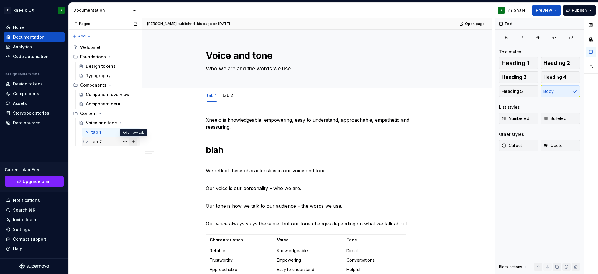
click at [132, 142] on button "Page tree" at bounding box center [133, 142] width 8 height 8
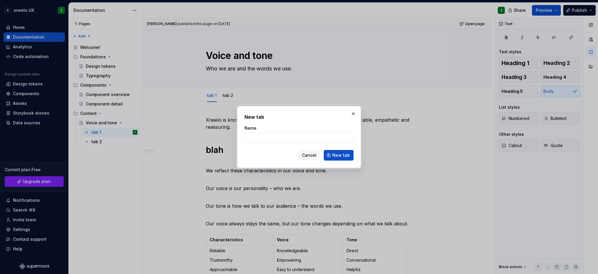
type textarea "*"
type input "tab 3"
click at [341, 155] on span "New tab" at bounding box center [340, 155] width 17 height 6
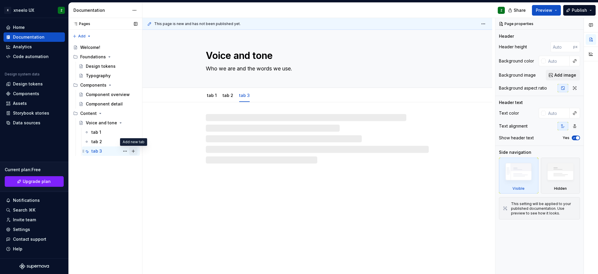
click at [135, 151] on button "Page tree" at bounding box center [133, 151] width 8 height 8
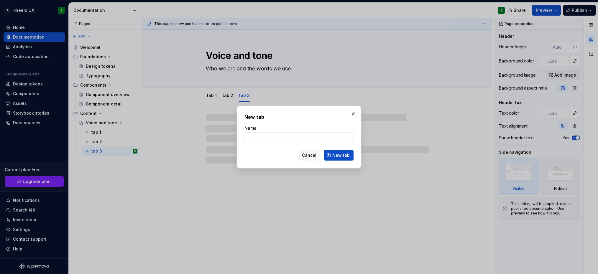
type textarea "*"
type input "tab"
type textarea "*"
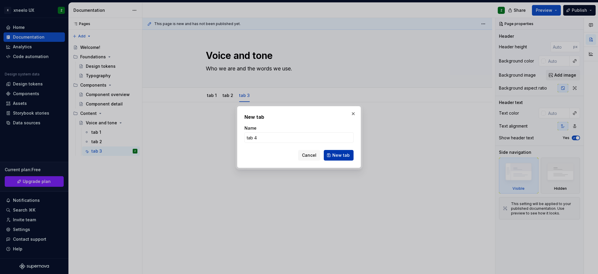
type input "tab 4"
click at [338, 154] on span "New tab" at bounding box center [340, 155] width 17 height 6
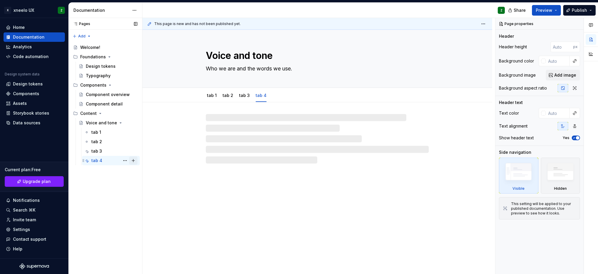
click at [135, 160] on button "Page tree" at bounding box center [133, 160] width 8 height 8
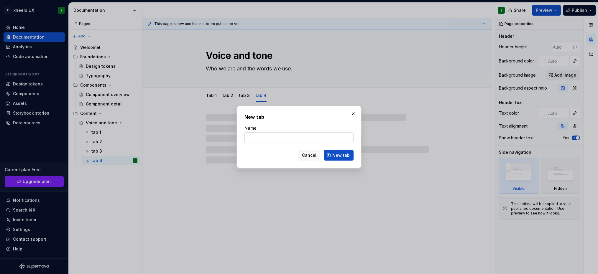
type textarea "*"
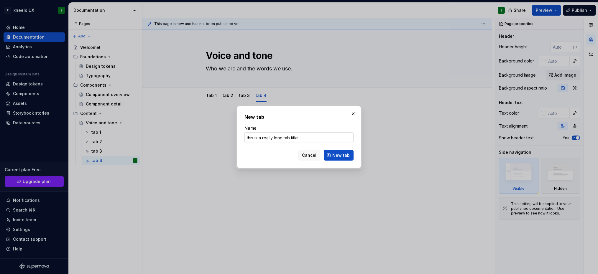
click at [308, 135] on input "this is a really long tab title" at bounding box center [298, 137] width 109 height 11
click at [308, 136] on input "this is a really long tab title" at bounding box center [298, 137] width 109 height 11
type input "this is a really long tab title"
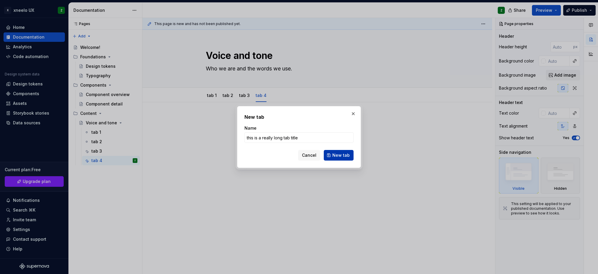
click at [334, 157] on span "New tab" at bounding box center [340, 155] width 17 height 6
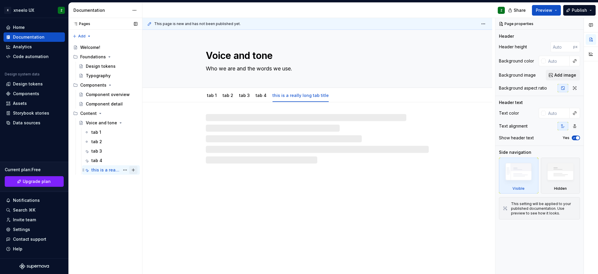
click at [134, 171] on button "Page tree" at bounding box center [133, 170] width 8 height 8
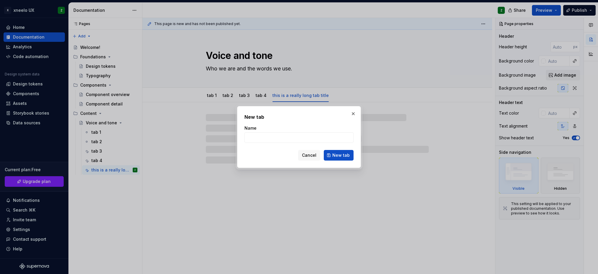
type textarea "*"
type input "this is a really long tab title"
type textarea "*"
type input "this is a really long tab title"
click at [347, 155] on span "New tab" at bounding box center [340, 155] width 17 height 6
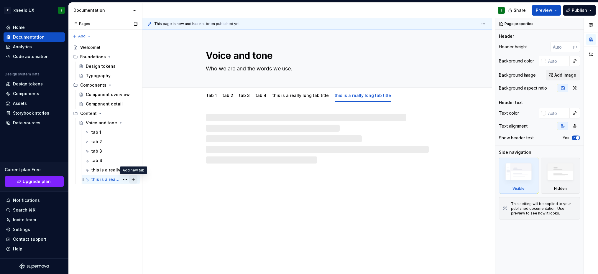
click at [134, 181] on button "Page tree" at bounding box center [133, 179] width 8 height 8
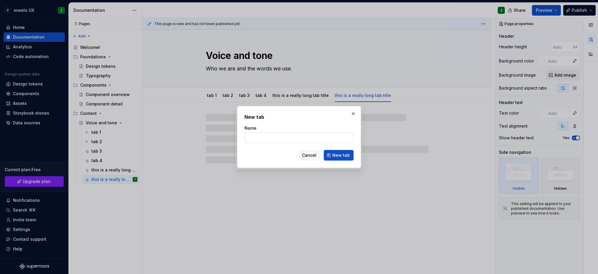
type textarea "*"
click at [297, 140] on input "Name" at bounding box center [298, 137] width 109 height 11
type input "this is a really long tab title"
type textarea "*"
type input "this is a really long tab title"
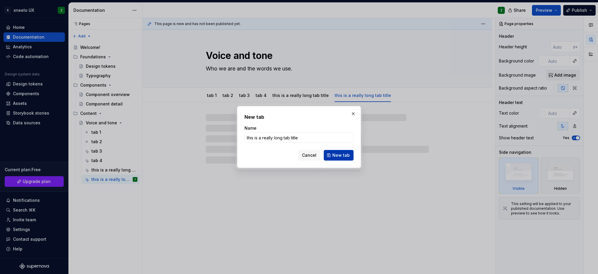
click at [335, 159] on button "New tab" at bounding box center [339, 155] width 30 height 11
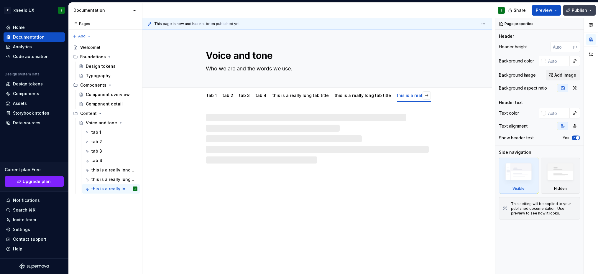
click at [441, 11] on button "Publish" at bounding box center [579, 10] width 32 height 11
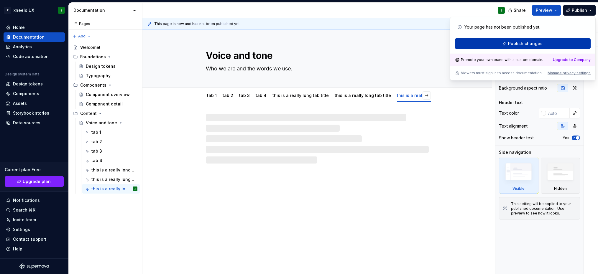
click at [441, 47] on button "Publish changes" at bounding box center [523, 43] width 136 height 11
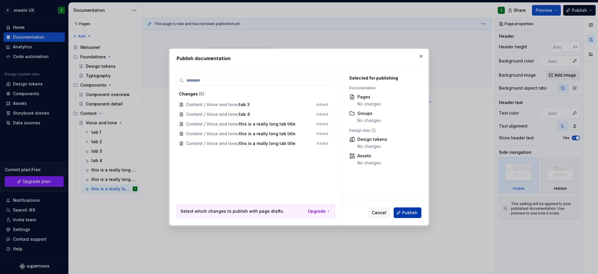
click at [407, 210] on span "Publish" at bounding box center [409, 213] width 15 height 6
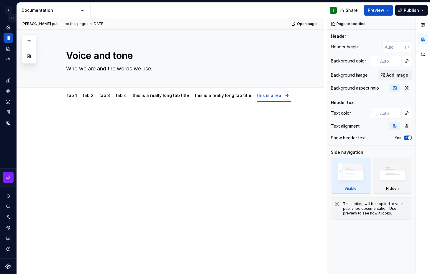
click at [12, 18] on button "Expand sidebar" at bounding box center [12, 18] width 8 height 8
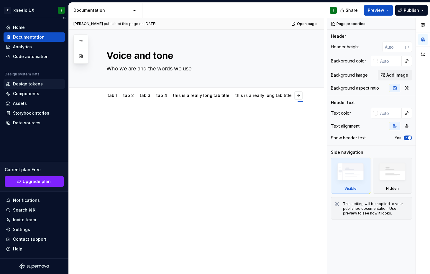
type textarea "*"
click at [27, 228] on div "Settings" at bounding box center [21, 230] width 17 height 6
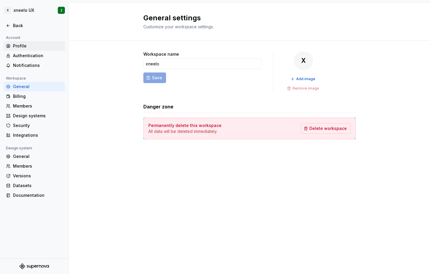
click at [23, 46] on div "Profile" at bounding box center [38, 46] width 50 height 6
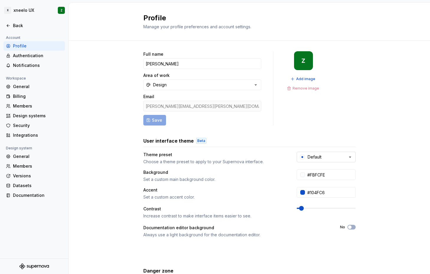
click at [327, 158] on button "Default" at bounding box center [325, 157] width 59 height 11
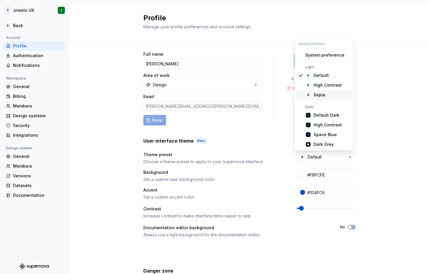
click at [327, 93] on div "Sepia" at bounding box center [331, 95] width 36 height 6
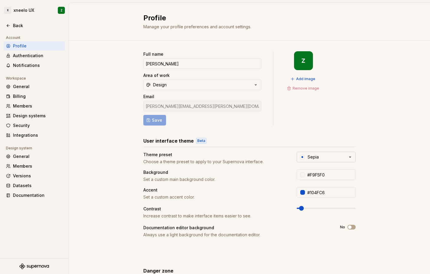
click at [335, 158] on button "Sepia" at bounding box center [325, 157] width 59 height 11
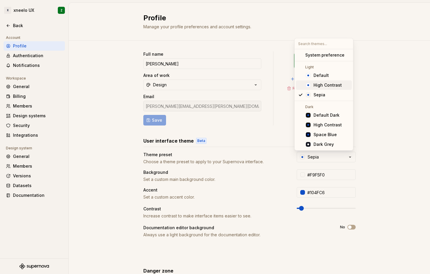
click at [331, 86] on div "High Contrast" at bounding box center [327, 85] width 28 height 6
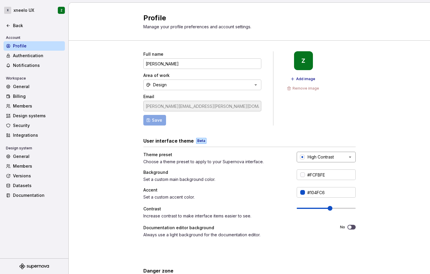
click at [331, 154] on div "High Contrast" at bounding box center [320, 157] width 26 height 6
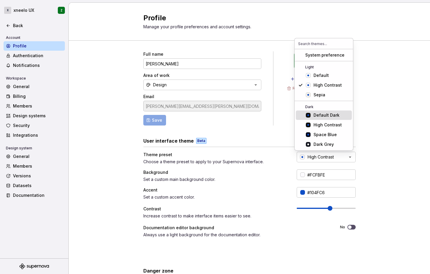
click at [330, 116] on div "Default Dark" at bounding box center [326, 115] width 26 height 6
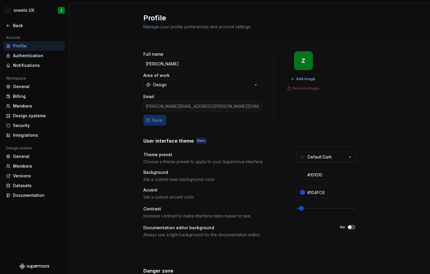
click at [333, 157] on button "Default Dark" at bounding box center [325, 157] width 59 height 11
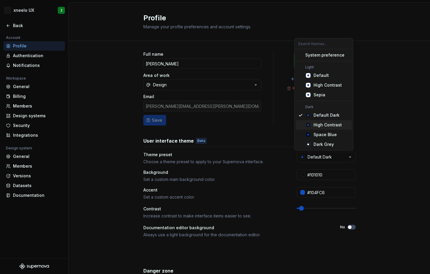
click at [331, 126] on div "High Contrast" at bounding box center [327, 125] width 28 height 6
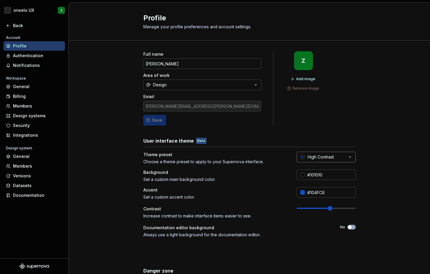
click at [335, 159] on button "High Contrast" at bounding box center [325, 157] width 59 height 11
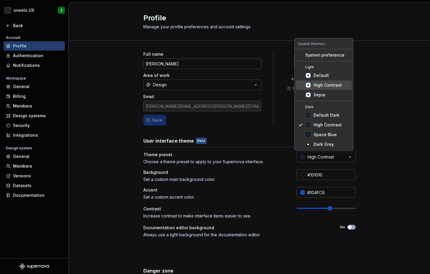
click at [331, 86] on div "High Contrast" at bounding box center [327, 85] width 28 height 6
type input "#FCFBFE"
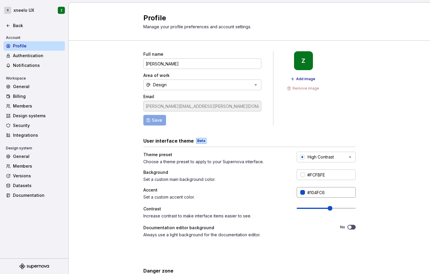
click at [301, 194] on div at bounding box center [302, 192] width 5 height 5
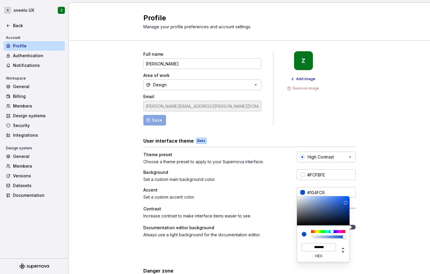
click at [301, 174] on html "X xneelo UX Z Back Account Profile Authentication Notifications Workspace Gener…" at bounding box center [215, 137] width 430 height 274
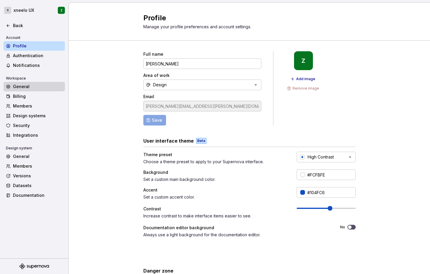
click at [19, 88] on div "General" at bounding box center [38, 87] width 50 height 6
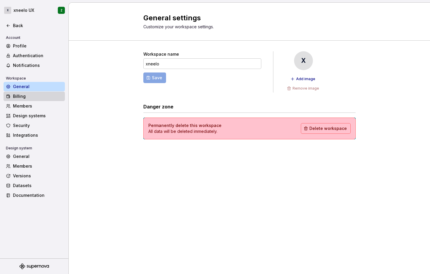
click at [22, 99] on div "Billing" at bounding box center [38, 96] width 50 height 6
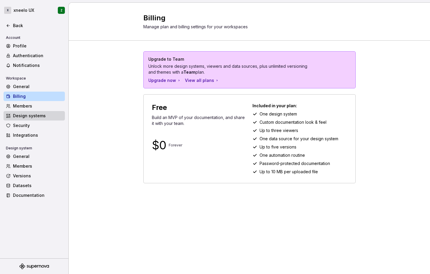
click at [25, 115] on div "Design systems" at bounding box center [38, 116] width 50 height 6
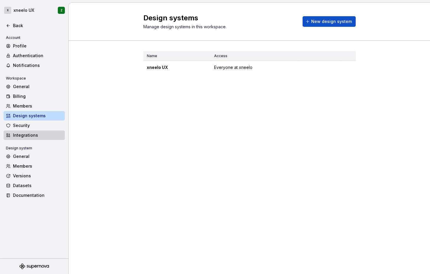
click at [27, 135] on div "Integrations" at bounding box center [38, 135] width 50 height 6
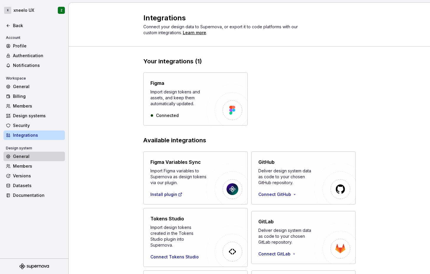
click at [25, 154] on div "General" at bounding box center [38, 157] width 50 height 6
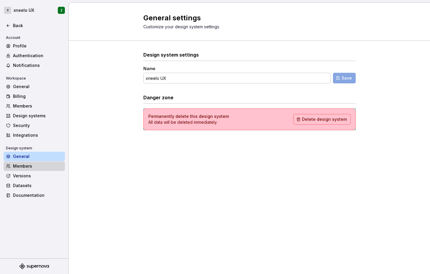
click at [31, 167] on div "Members" at bounding box center [38, 166] width 50 height 6
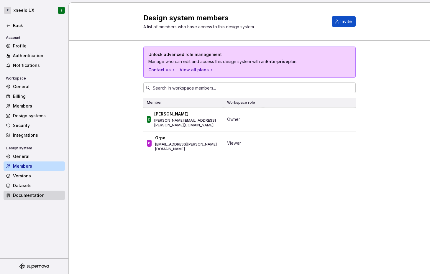
click at [35, 199] on div "Documentation" at bounding box center [34, 195] width 61 height 9
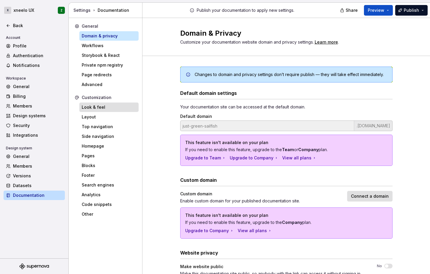
click at [100, 105] on div "Look & feel" at bounding box center [109, 107] width 55 height 6
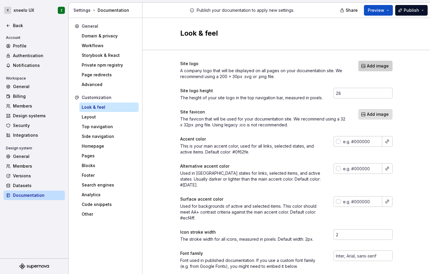
click at [369, 69] on button "Add image" at bounding box center [375, 66] width 34 height 11
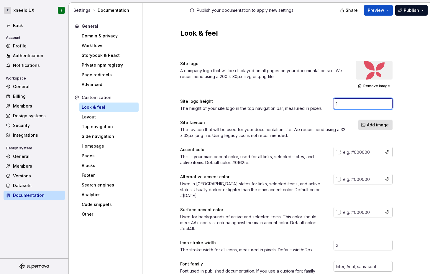
click at [384, 102] on input "1" at bounding box center [362, 103] width 59 height 11
click at [370, 105] on input "1" at bounding box center [362, 103] width 59 height 11
type input "100"
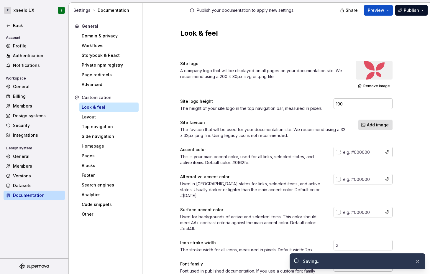
click at [411, 116] on div "Site logo A company logo that will be displayed on all pages on your documentat…" at bounding box center [285, 272] width 287 height 445
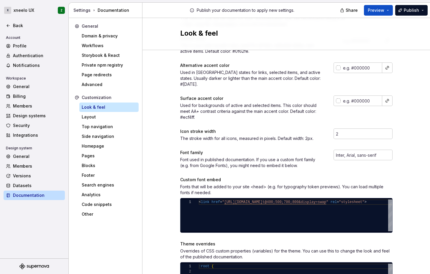
scroll to position [126, 0]
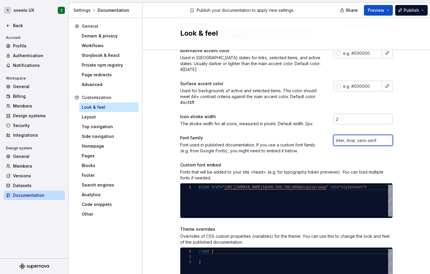
click at [358, 138] on input "text" at bounding box center [362, 140] width 59 height 11
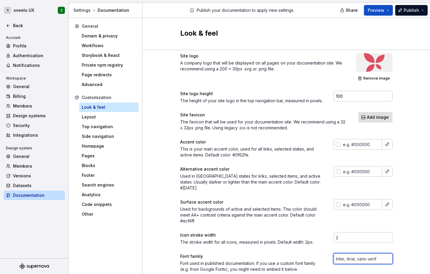
scroll to position [0, 0]
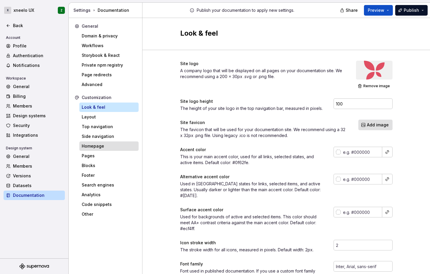
click at [98, 146] on div "Homepage" at bounding box center [109, 146] width 55 height 6
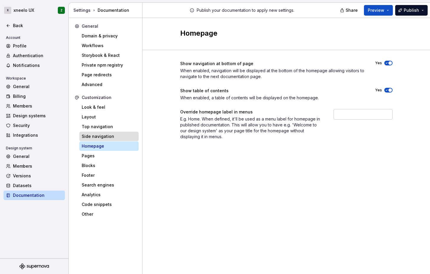
click at [107, 135] on div "Side navigation" at bounding box center [109, 136] width 55 height 6
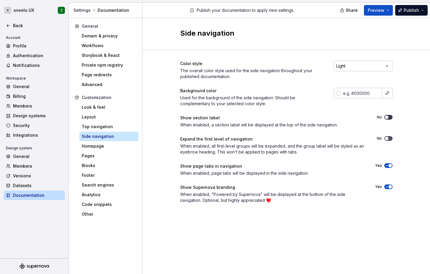
click at [389, 117] on button "No" at bounding box center [388, 117] width 8 height 5
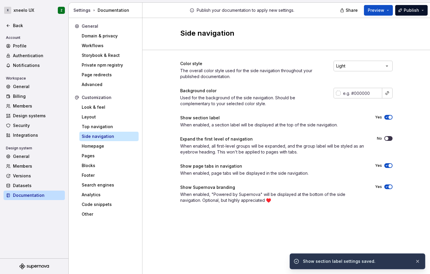
click at [389, 138] on button "No" at bounding box center [388, 138] width 8 height 5
click at [107, 130] on div "Top navigation" at bounding box center [108, 126] width 59 height 9
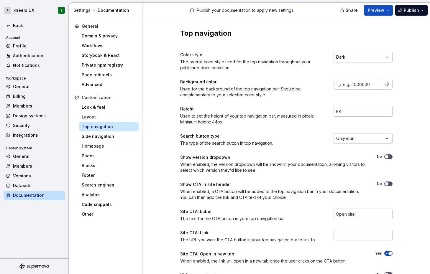
scroll to position [8, 0]
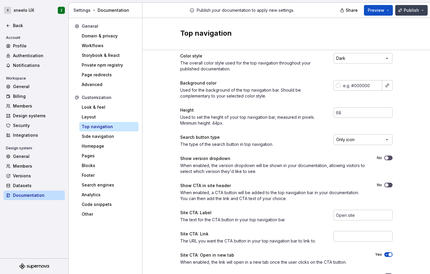
click at [409, 11] on span "Publish" at bounding box center [410, 10] width 15 height 6
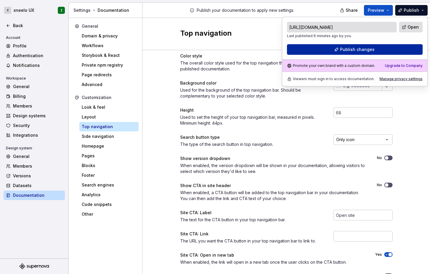
click at [372, 50] on span "Publish changes" at bounding box center [357, 50] width 34 height 6
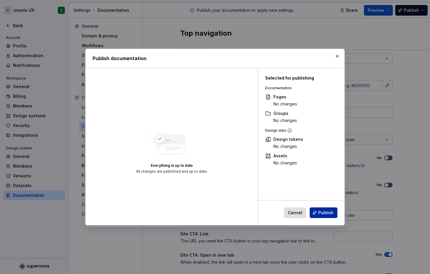
click at [324, 213] on span "Publish" at bounding box center [325, 213] width 15 height 6
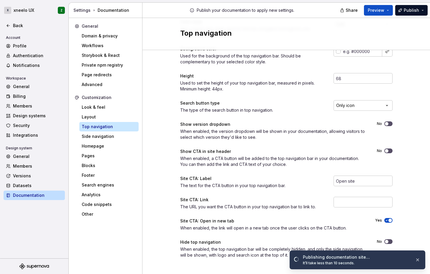
scroll to position [46, 0]
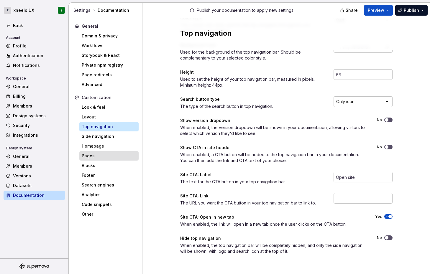
click at [103, 153] on div "Pages" at bounding box center [109, 156] width 55 height 6
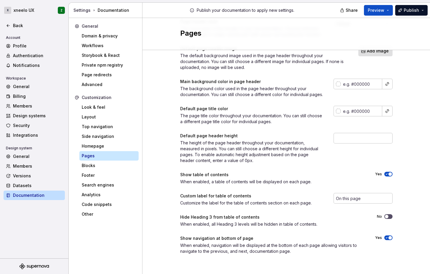
scroll to position [48, 0]
click at [115, 168] on div "Blocks" at bounding box center [109, 166] width 55 height 6
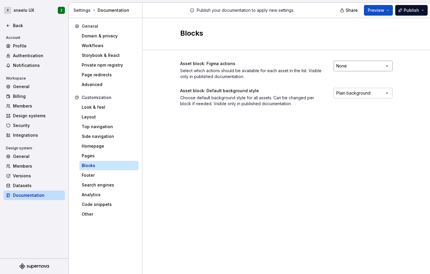
click at [349, 70] on html "X xneelo UX Z Back Account Profile Authentication Notifications Workspace Gener…" at bounding box center [215, 137] width 430 height 274
click at [300, 80] on html "X xneelo UX Z Back Account Profile Authentication Notifications Workspace Gener…" at bounding box center [215, 137] width 430 height 274
click at [103, 174] on div "Footer" at bounding box center [109, 175] width 55 height 6
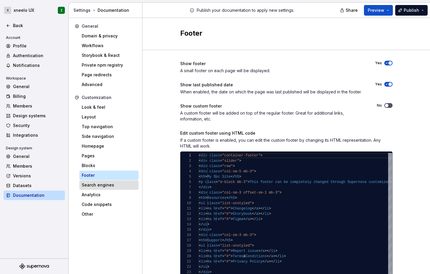
click at [104, 188] on div "Search engines" at bounding box center [108, 184] width 59 height 9
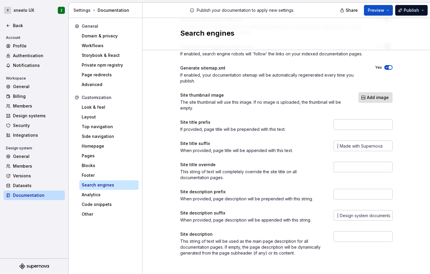
scroll to position [46, 0]
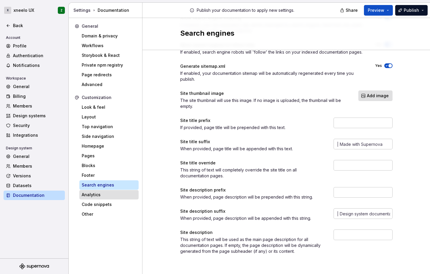
click at [103, 196] on div "Analytics" at bounding box center [109, 195] width 55 height 6
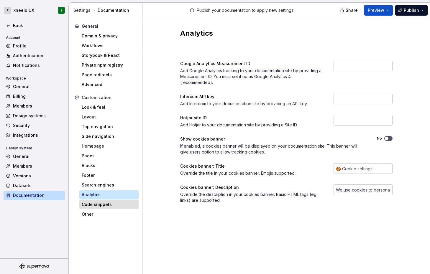
click at [97, 204] on div "Code snippets" at bounding box center [109, 205] width 55 height 6
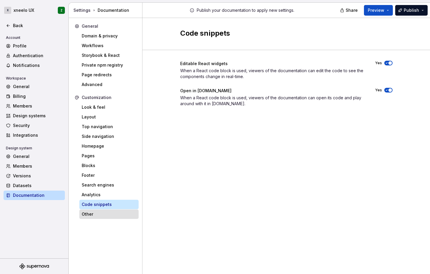
click at [96, 215] on div "Other" at bounding box center [109, 214] width 55 height 6
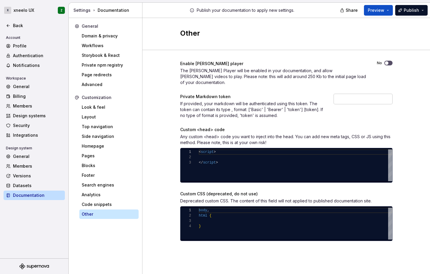
click at [395, 44] on div "Other" at bounding box center [285, 34] width 287 height 32
click at [103, 86] on div "Advanced" at bounding box center [109, 85] width 55 height 6
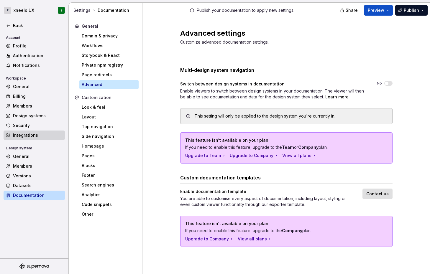
click at [32, 134] on div "Integrations" at bounding box center [38, 135] width 50 height 6
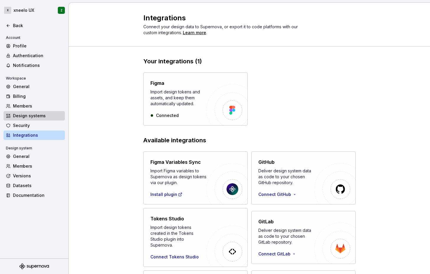
click at [26, 116] on div "Design systems" at bounding box center [38, 116] width 50 height 6
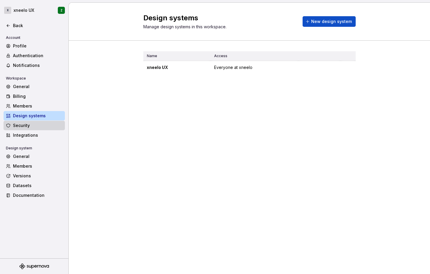
click at [20, 124] on div "Security" at bounding box center [38, 126] width 50 height 6
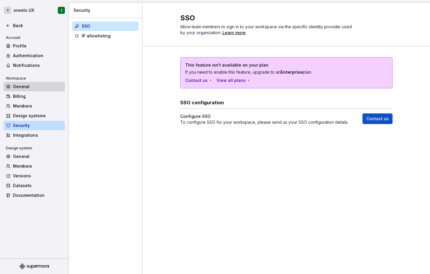
click at [25, 85] on div "General" at bounding box center [38, 87] width 50 height 6
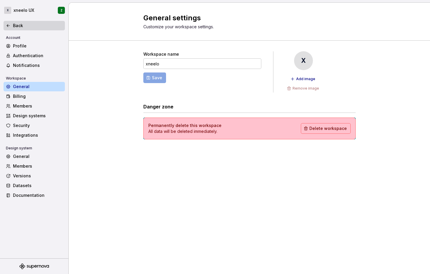
click at [18, 28] on div "Back" at bounding box center [38, 26] width 50 height 6
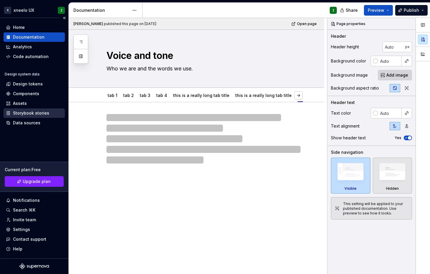
type textarea "*"
click at [36, 112] on div "Storybook stories" at bounding box center [31, 113] width 36 height 6
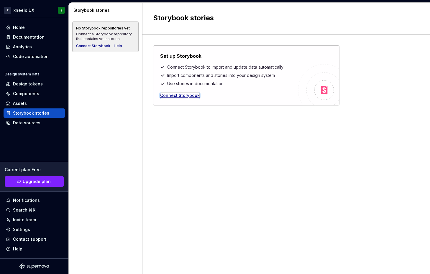
click at [171, 97] on div "Connect Storybook" at bounding box center [179, 96] width 39 height 6
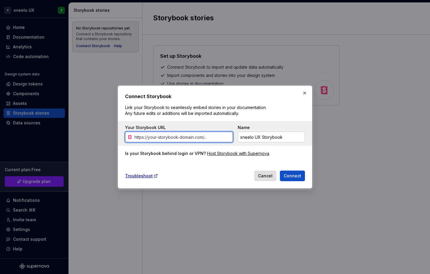
paste input "[URL][DOMAIN_NAME]"
type input "[URL][DOMAIN_NAME]"
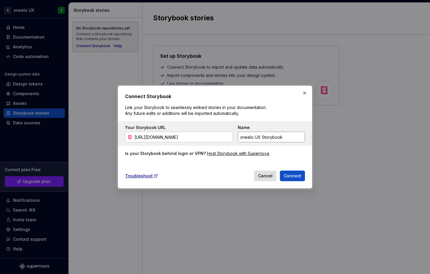
click at [242, 135] on input "xneelo UX Storybook" at bounding box center [270, 137] width 67 height 11
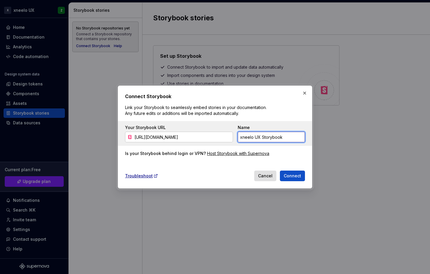
click at [250, 139] on input "xneelo UX Storybook" at bounding box center [270, 137] width 67 height 11
click at [275, 137] on input "xneelo UX Storybook" at bounding box center [270, 137] width 67 height 11
click at [294, 174] on span "Connect" at bounding box center [291, 176] width 17 height 6
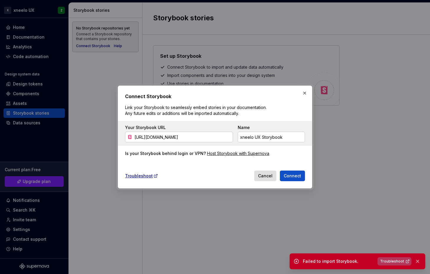
click at [390, 262] on span "Troubleshoot" at bounding box center [392, 261] width 24 height 5
click at [302, 93] on button "button" at bounding box center [304, 93] width 8 height 8
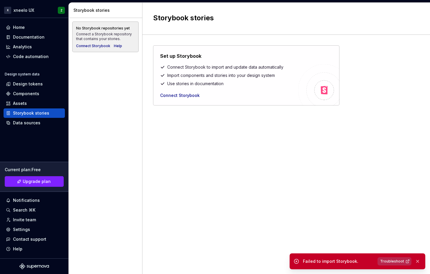
click at [230, 132] on div "Set up Storybook Connect Storybook to import and update data automatically Impo…" at bounding box center [286, 148] width 266 height 206
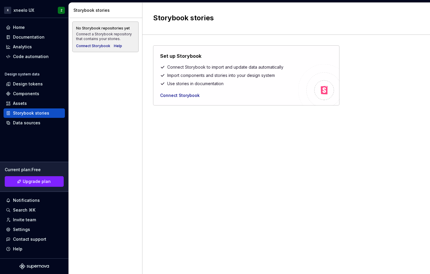
click at [174, 167] on div "Set up Storybook Connect Storybook to import and update data automatically Impo…" at bounding box center [286, 148] width 266 height 206
click at [172, 135] on div "Set up Storybook Connect Storybook to import and update data automatically Impo…" at bounding box center [286, 148] width 266 height 206
